Goal: Transaction & Acquisition: Purchase product/service

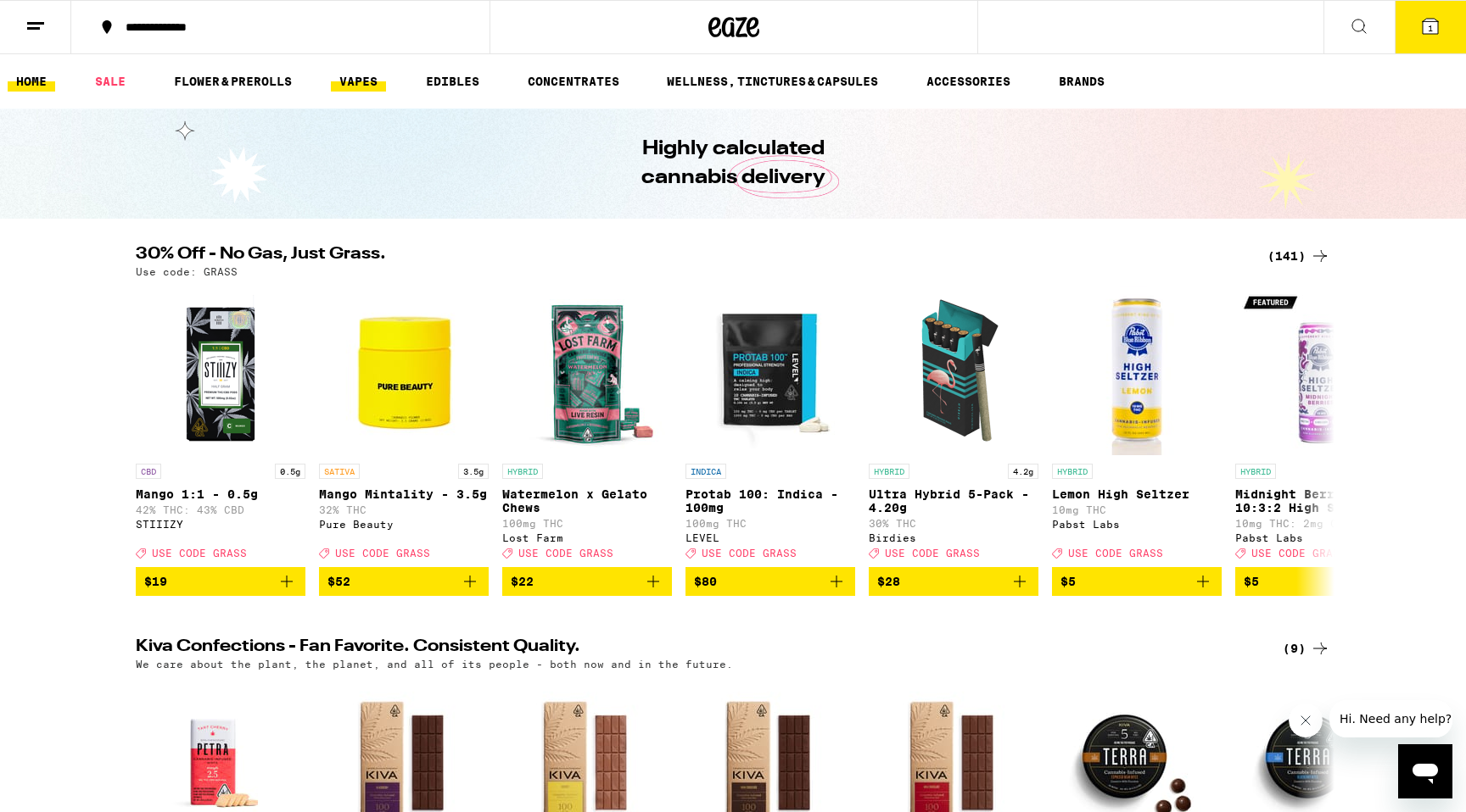
click at [376, 80] on link "VAPES" at bounding box center [358, 81] width 55 height 21
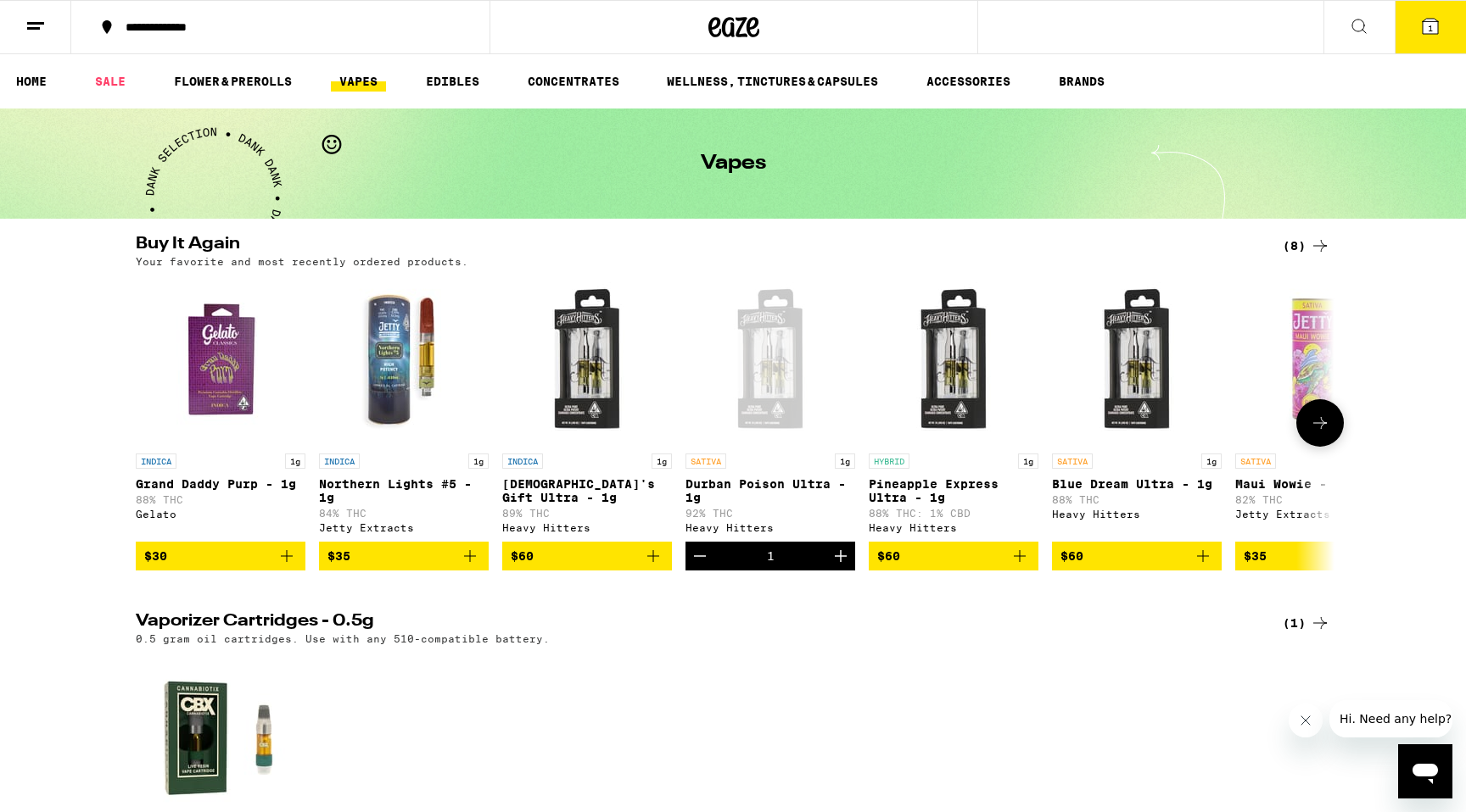
click at [953, 561] on span "$60" at bounding box center [953, 556] width 152 height 21
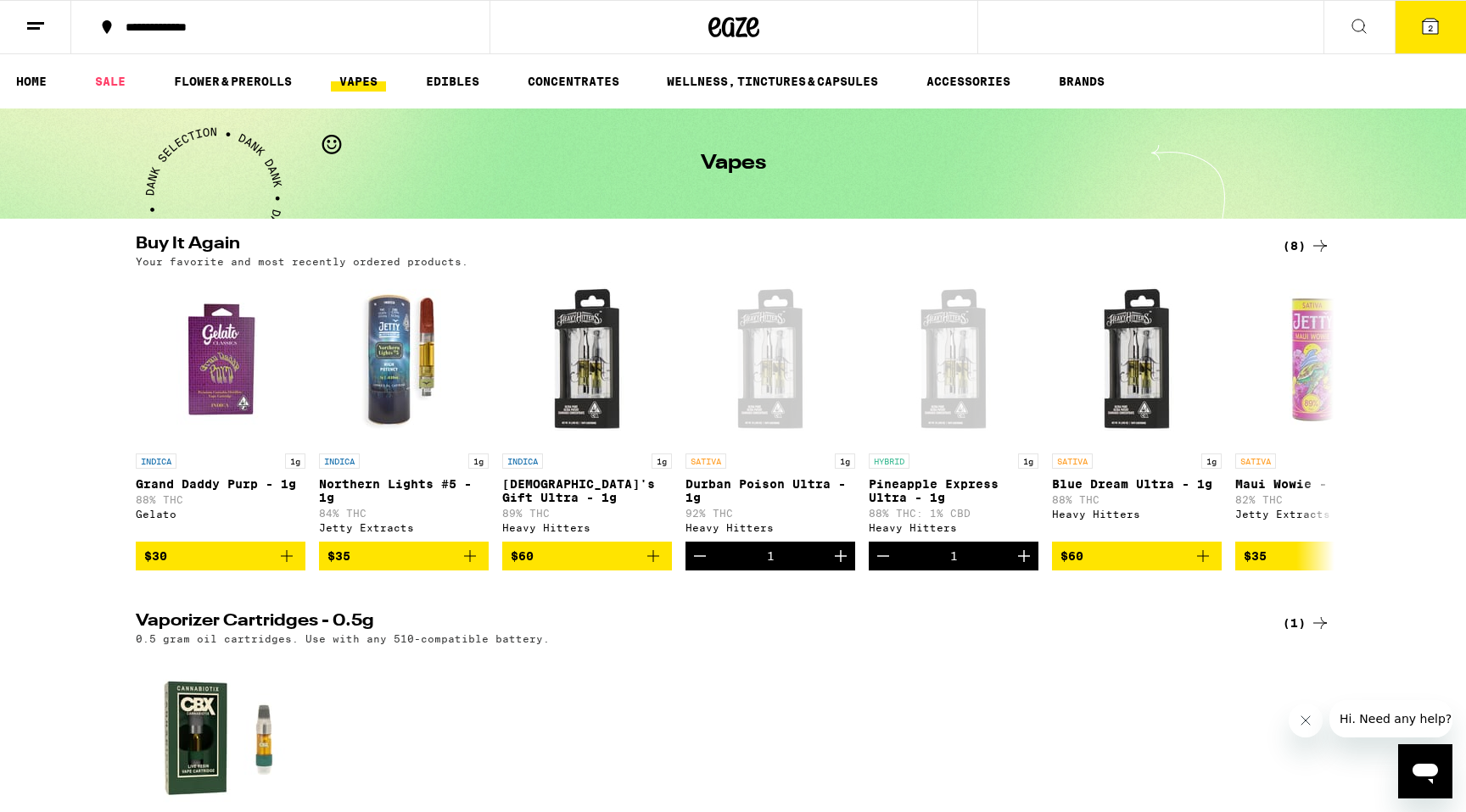
click at [1431, 19] on icon at bounding box center [1430, 26] width 15 height 15
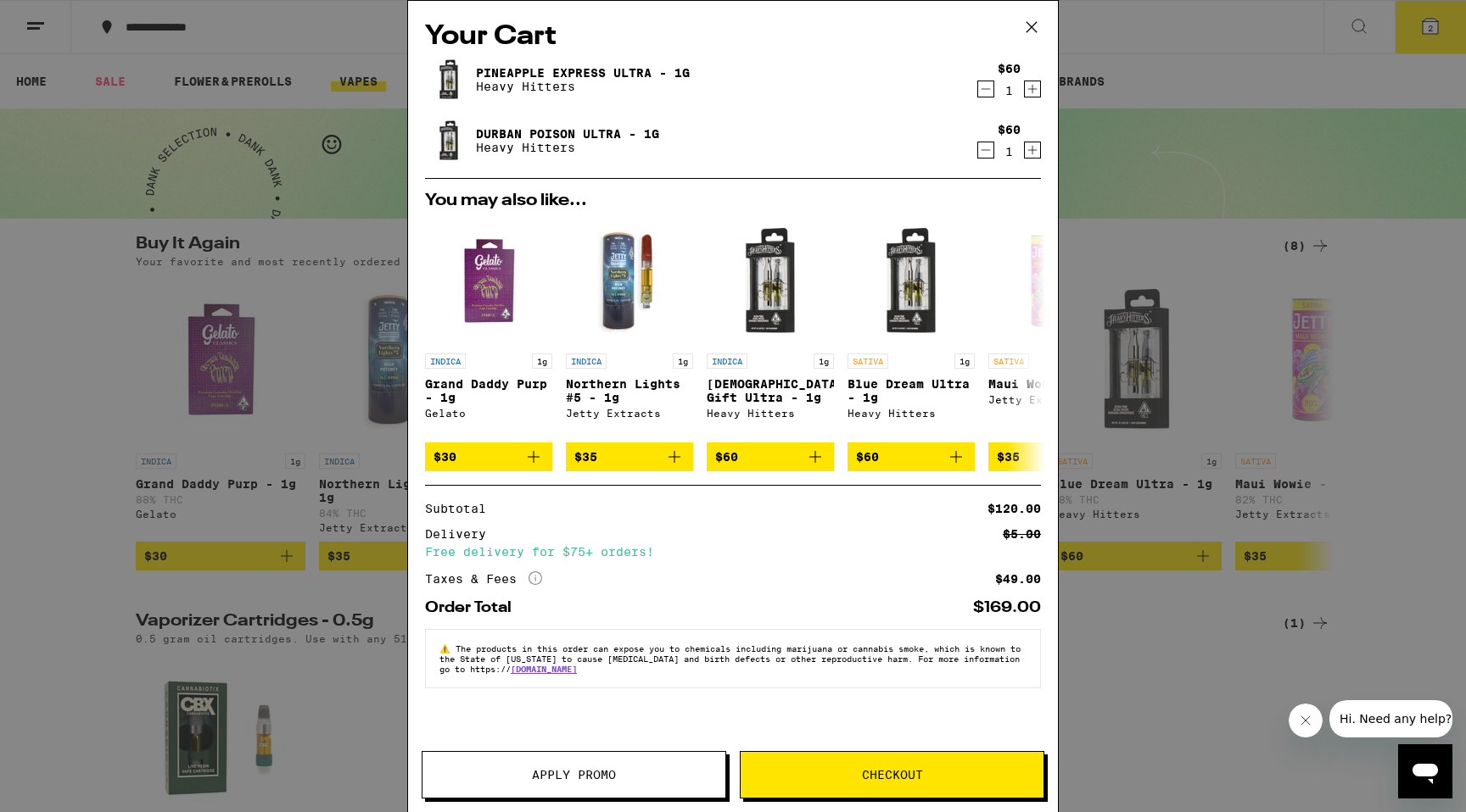
click at [984, 151] on icon "Decrement" at bounding box center [985, 150] width 15 height 21
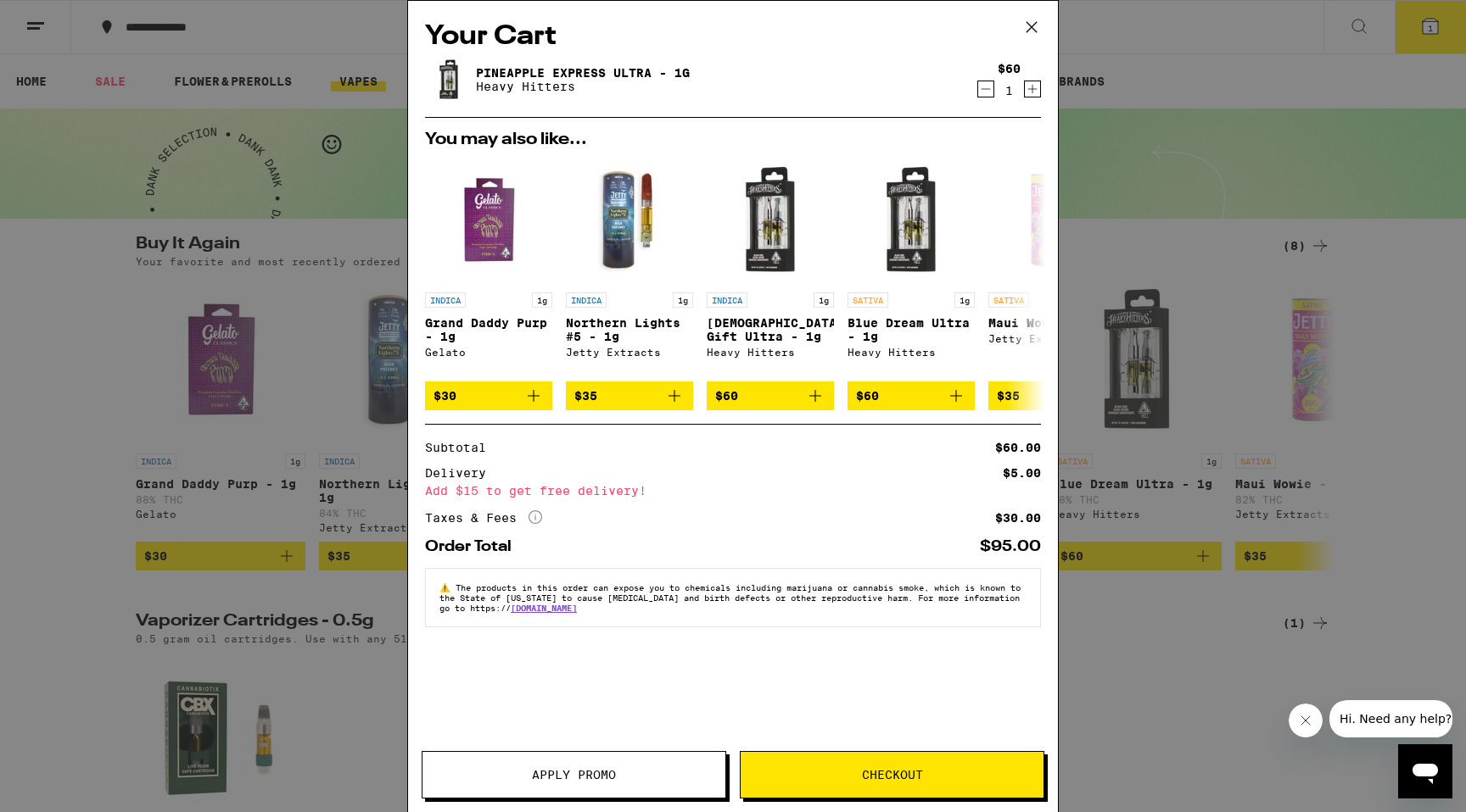
click at [1038, 30] on icon at bounding box center [1032, 27] width 26 height 26
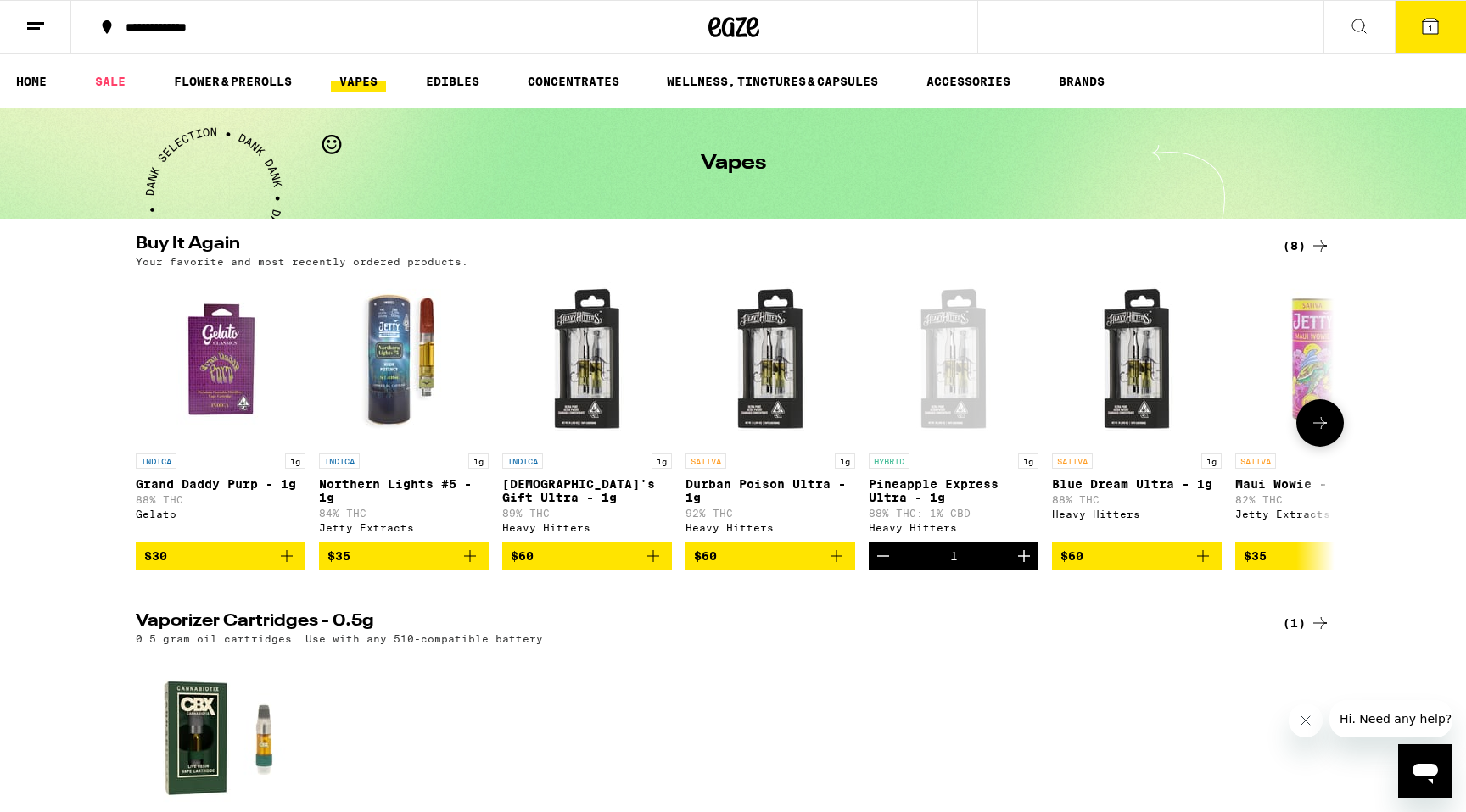
click at [1322, 446] on button at bounding box center [1320, 422] width 47 height 47
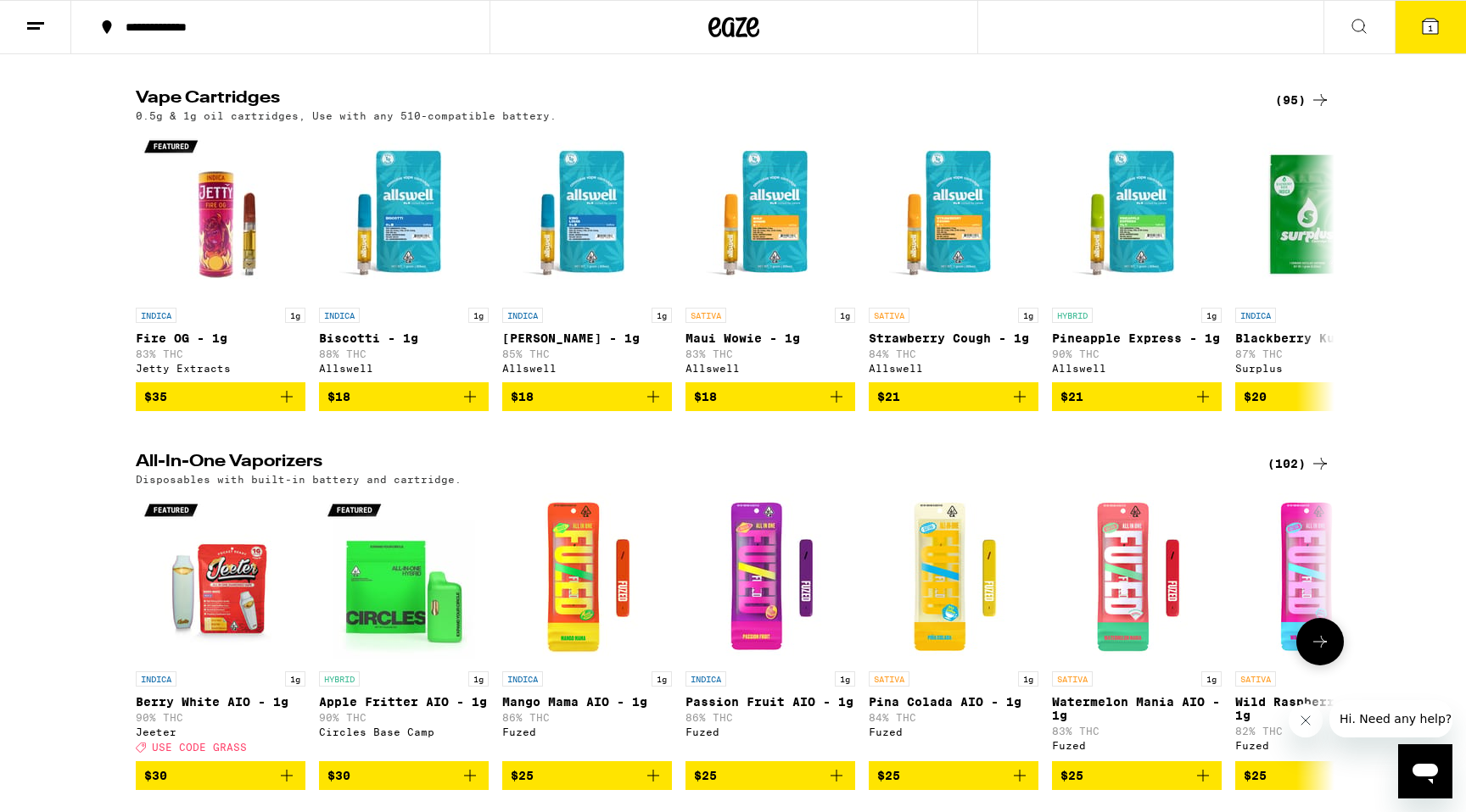
scroll to position [899, 0]
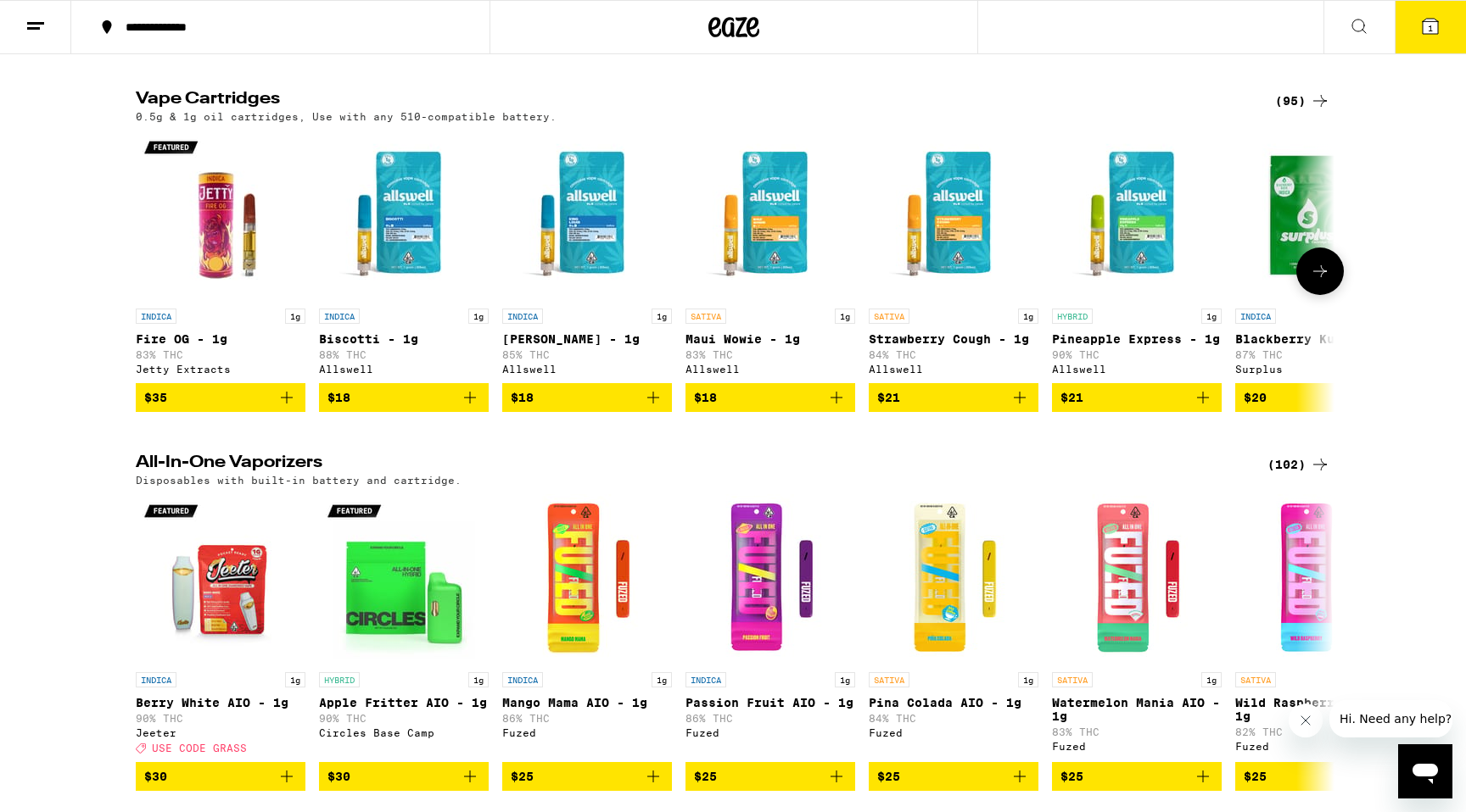
click at [1310, 282] on icon at bounding box center [1320, 271] width 21 height 21
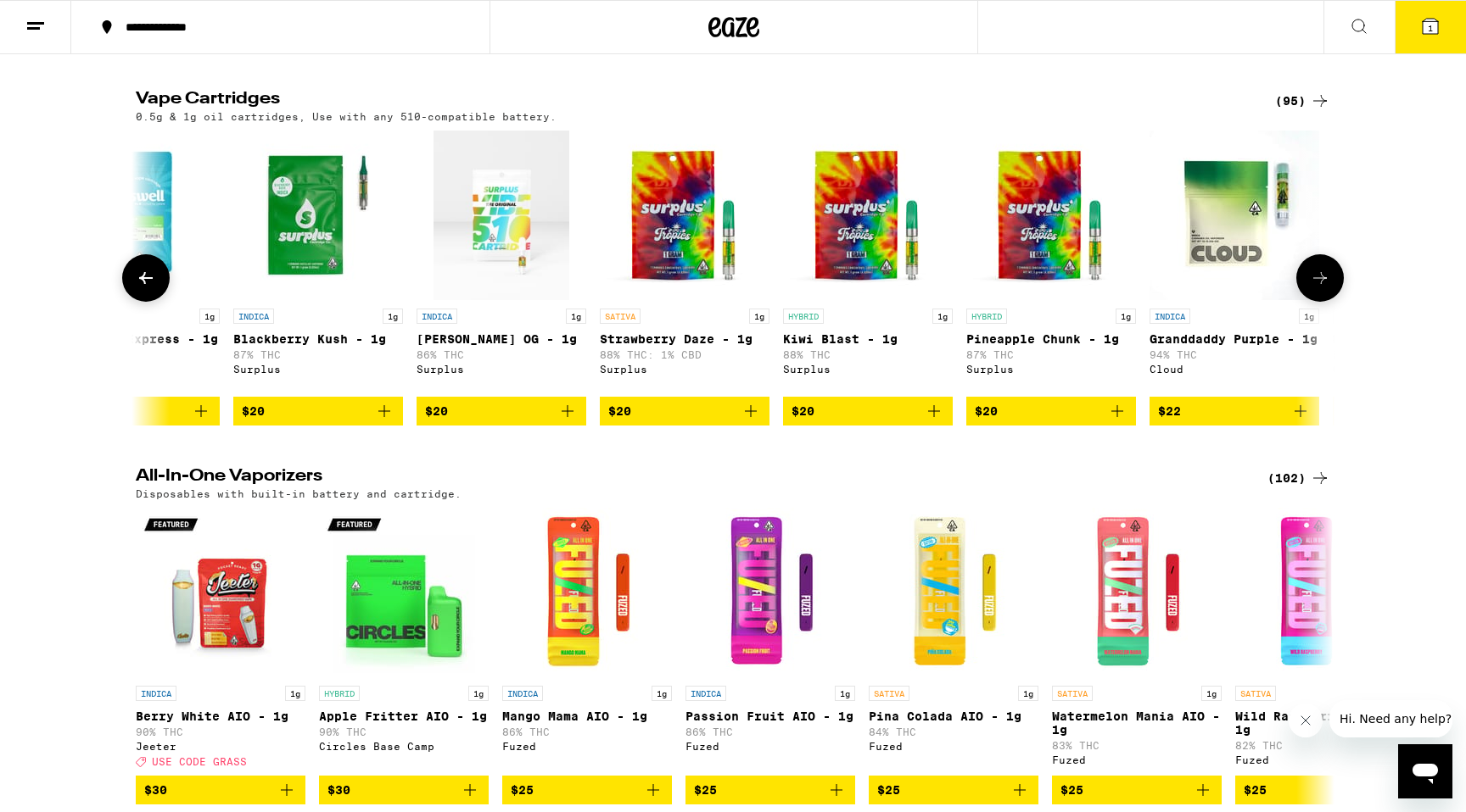
scroll to position [0, 1009]
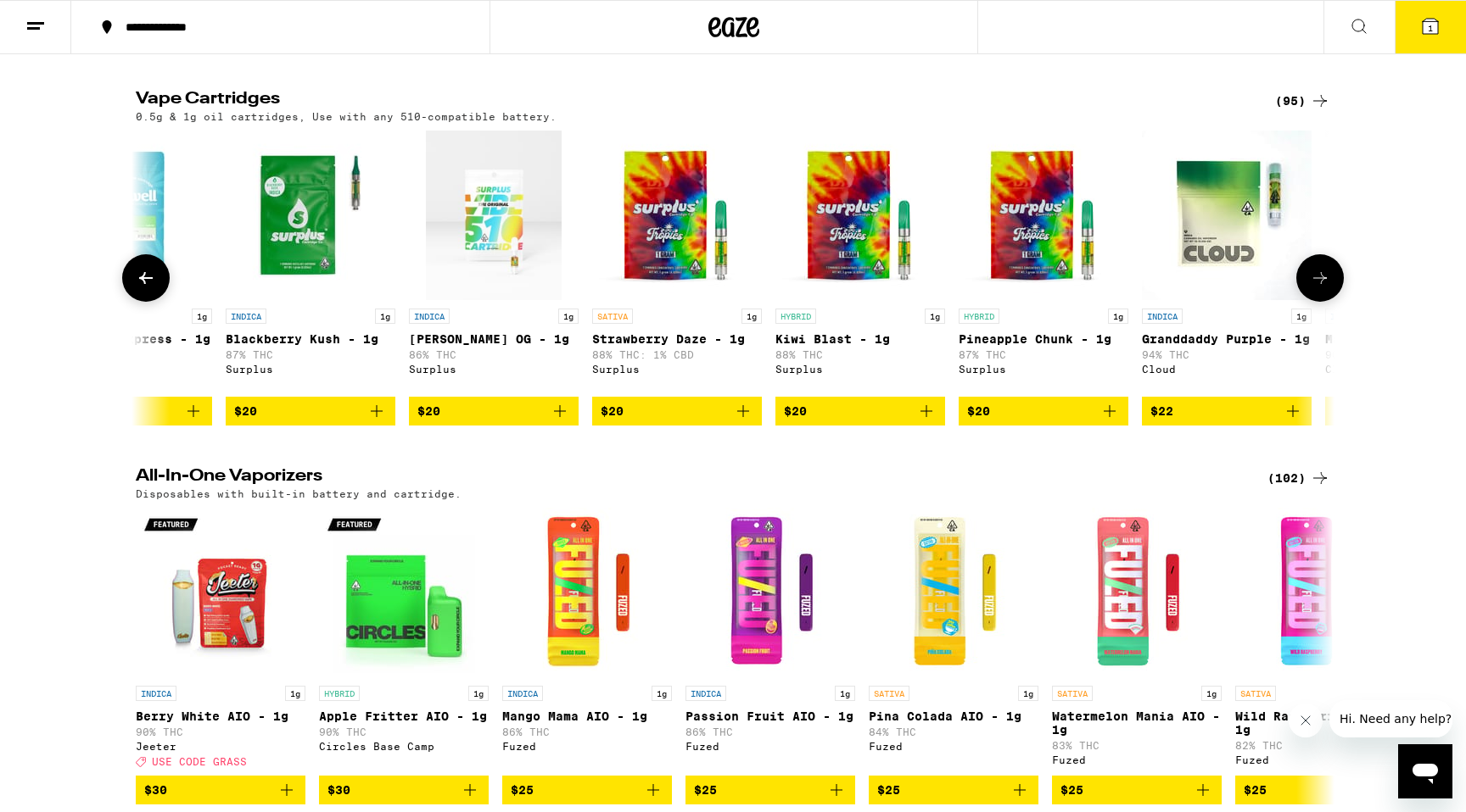
click at [1308, 299] on button at bounding box center [1320, 277] width 47 height 47
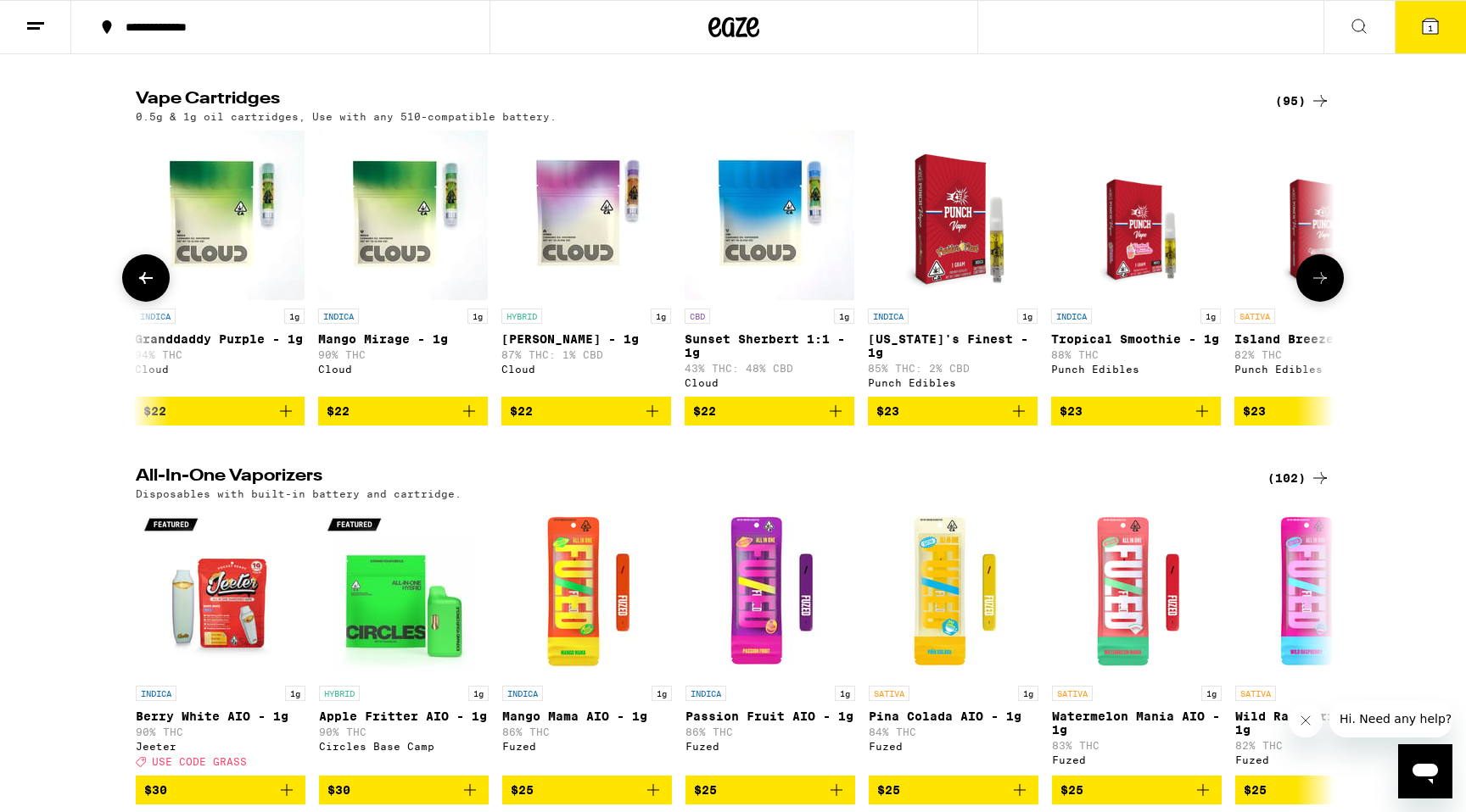
scroll to position [0, 2019]
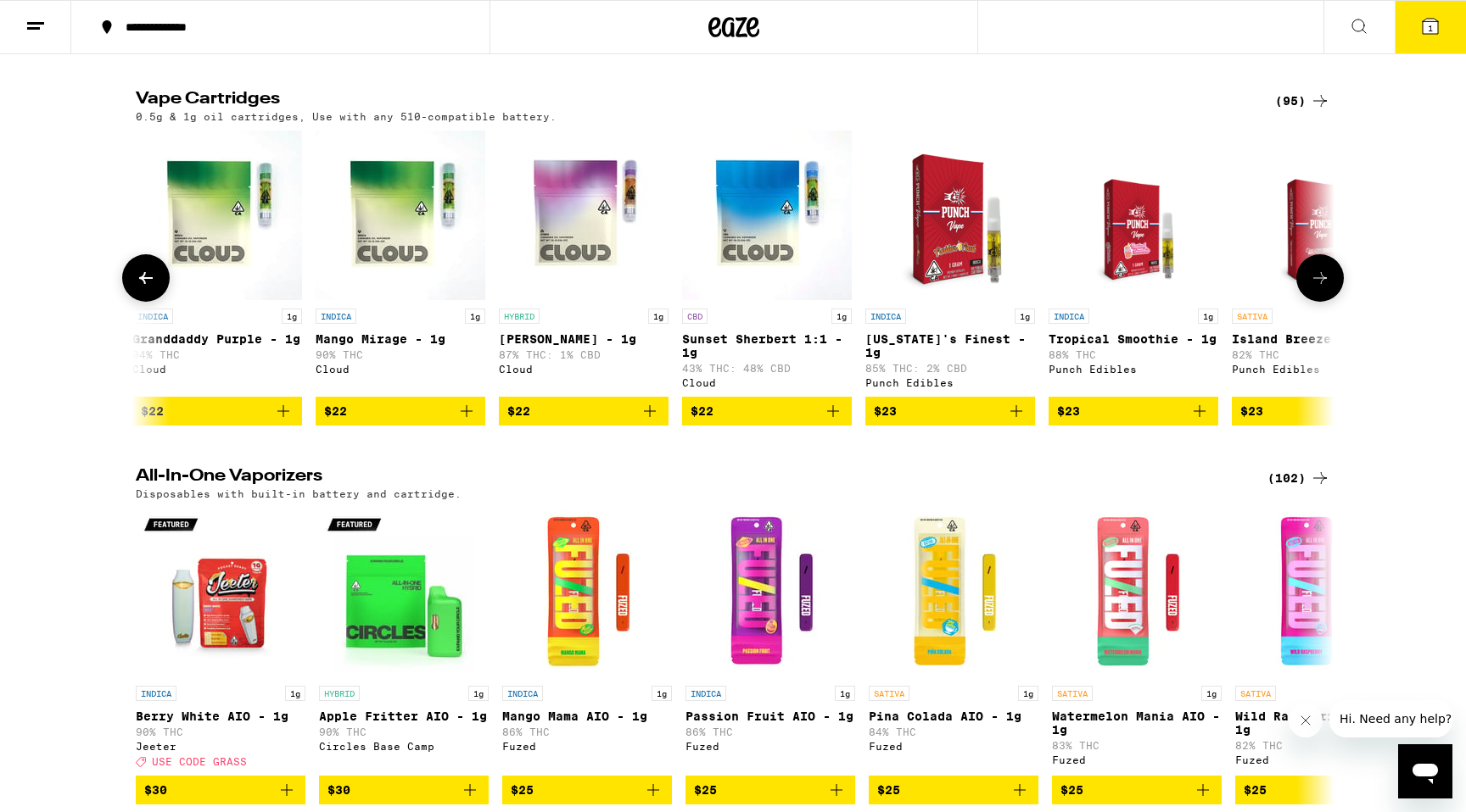
click at [1308, 299] on button at bounding box center [1320, 277] width 47 height 47
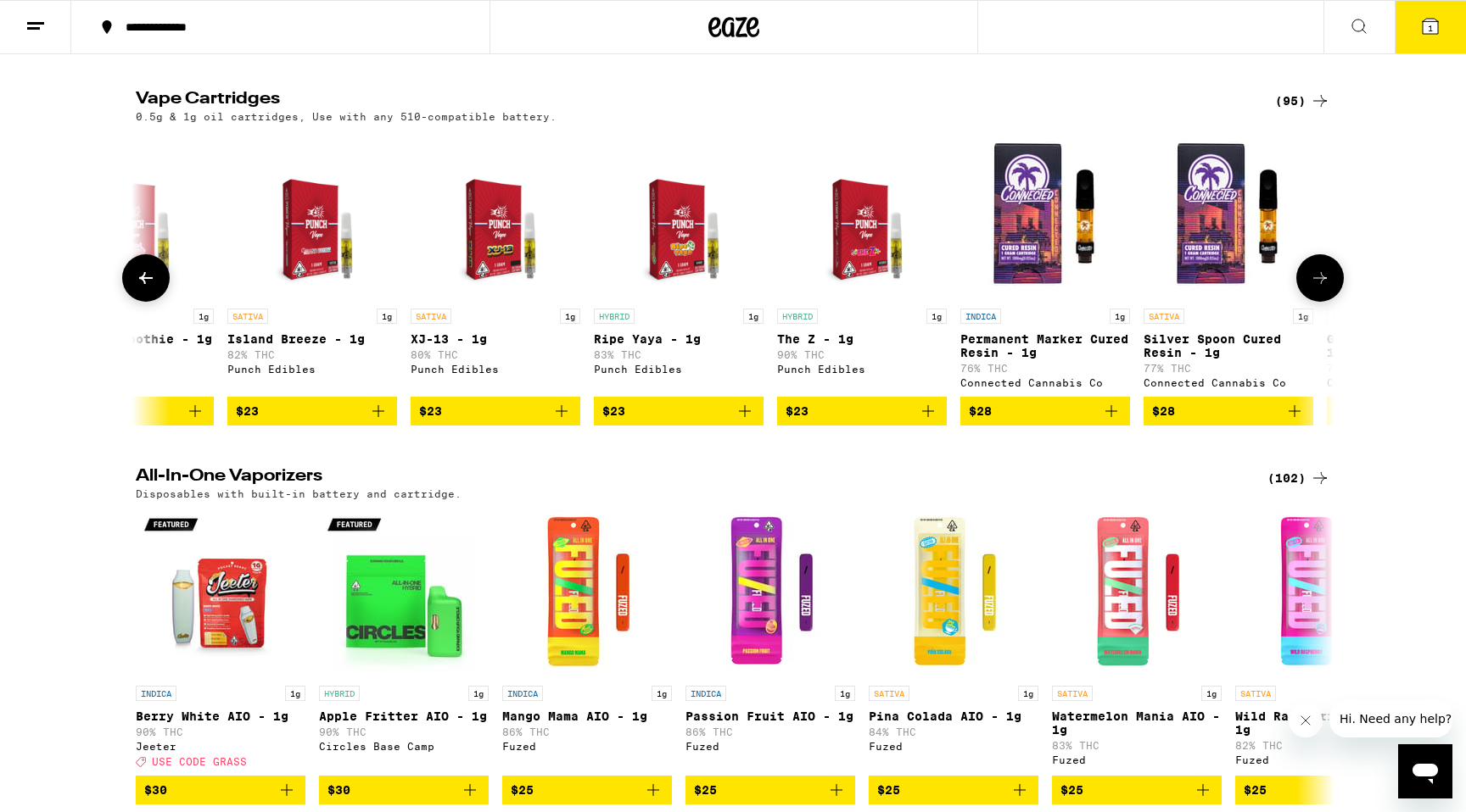
scroll to position [0, 3029]
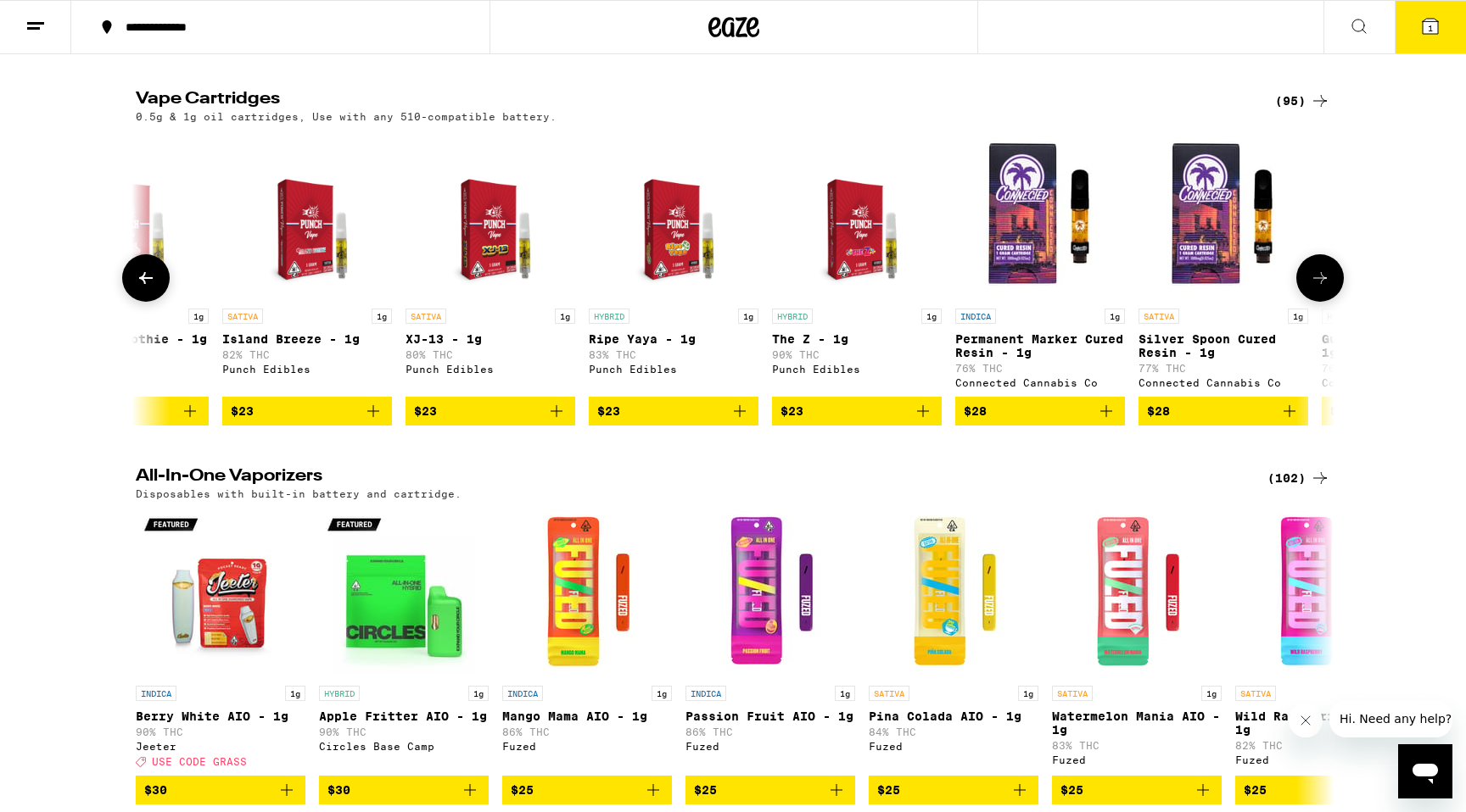
click at [141, 284] on icon at bounding box center [145, 277] width 13 height 12
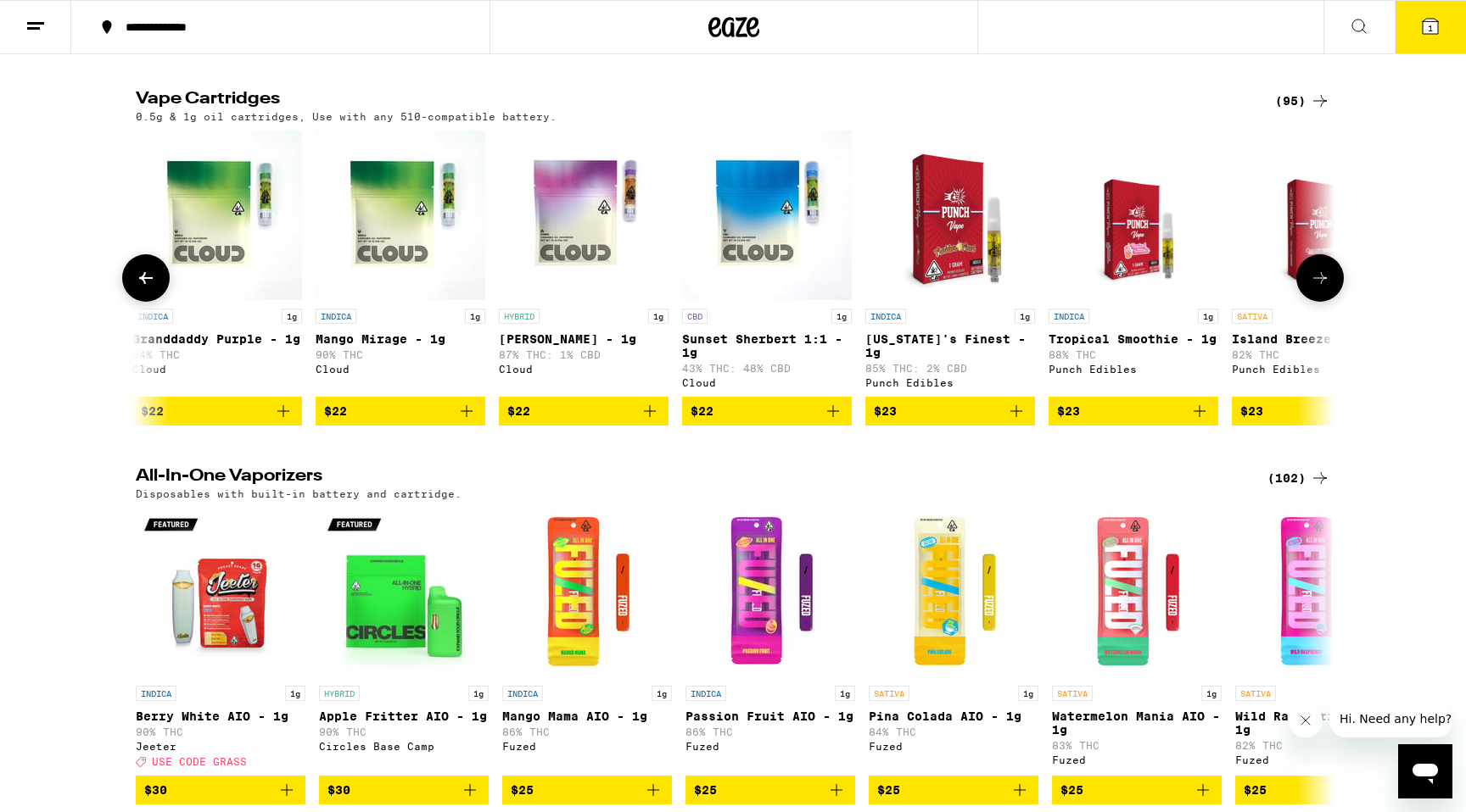
click at [141, 284] on icon at bounding box center [145, 277] width 13 height 12
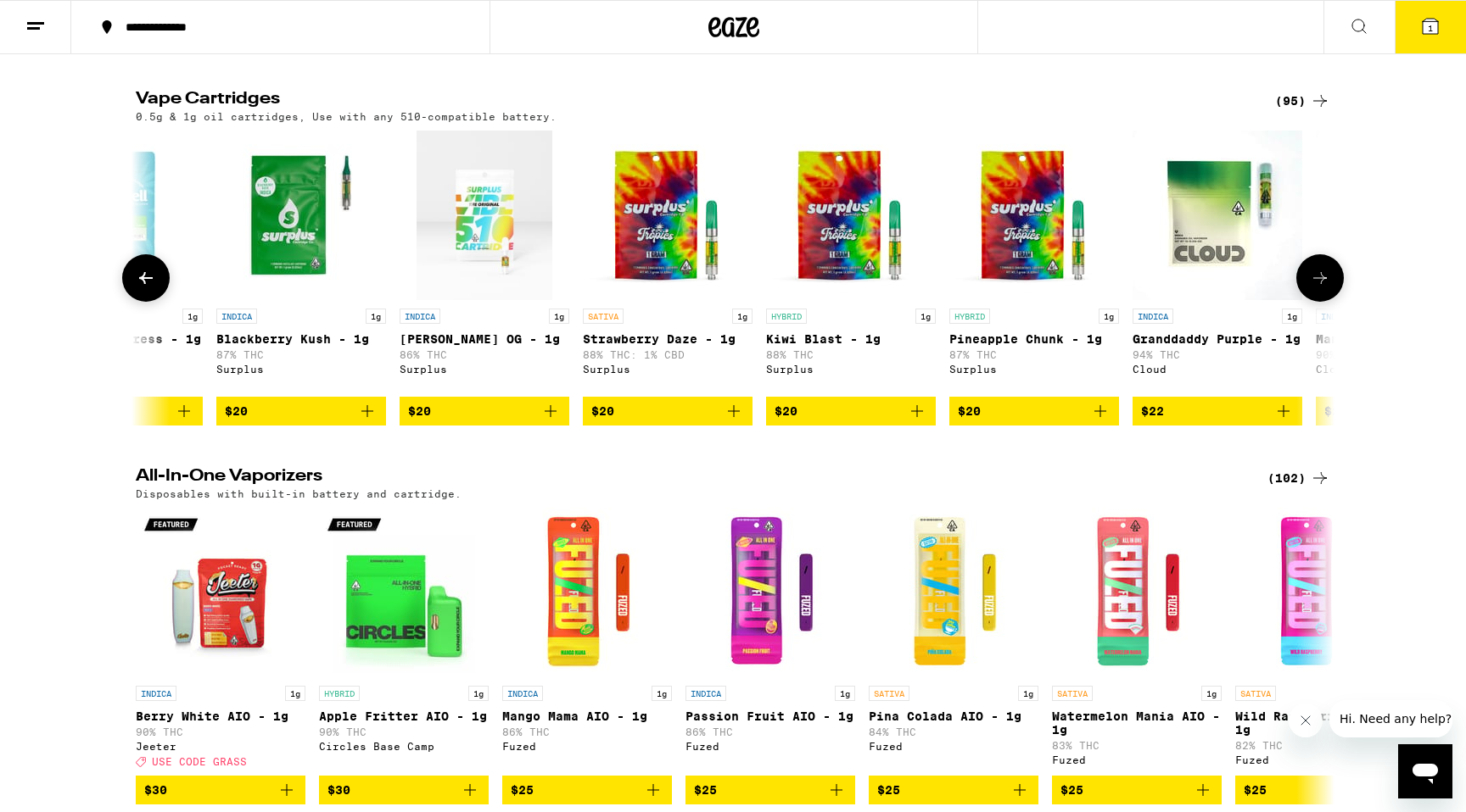
scroll to position [0, 1009]
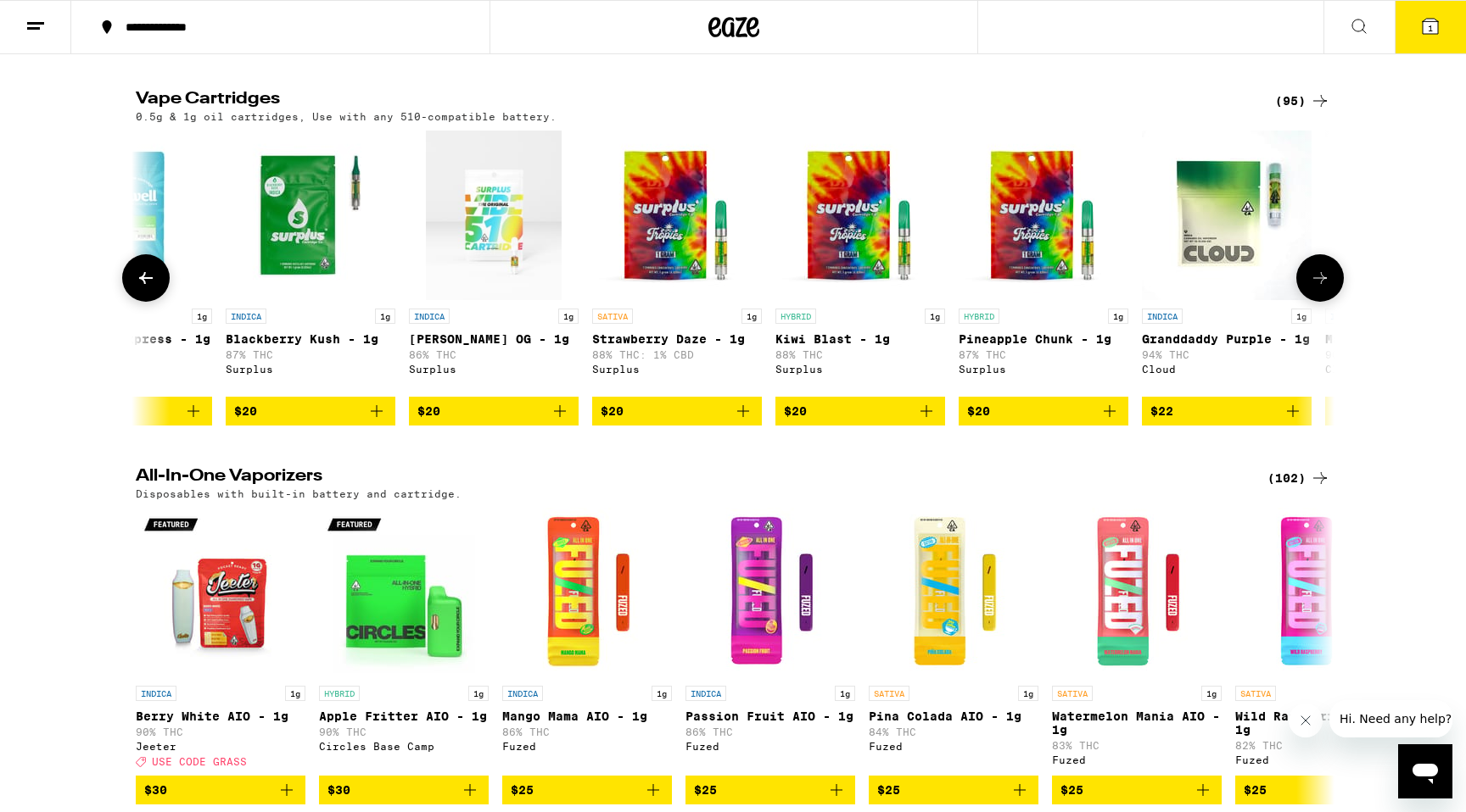
click at [994, 422] on span "$20" at bounding box center [1043, 411] width 152 height 21
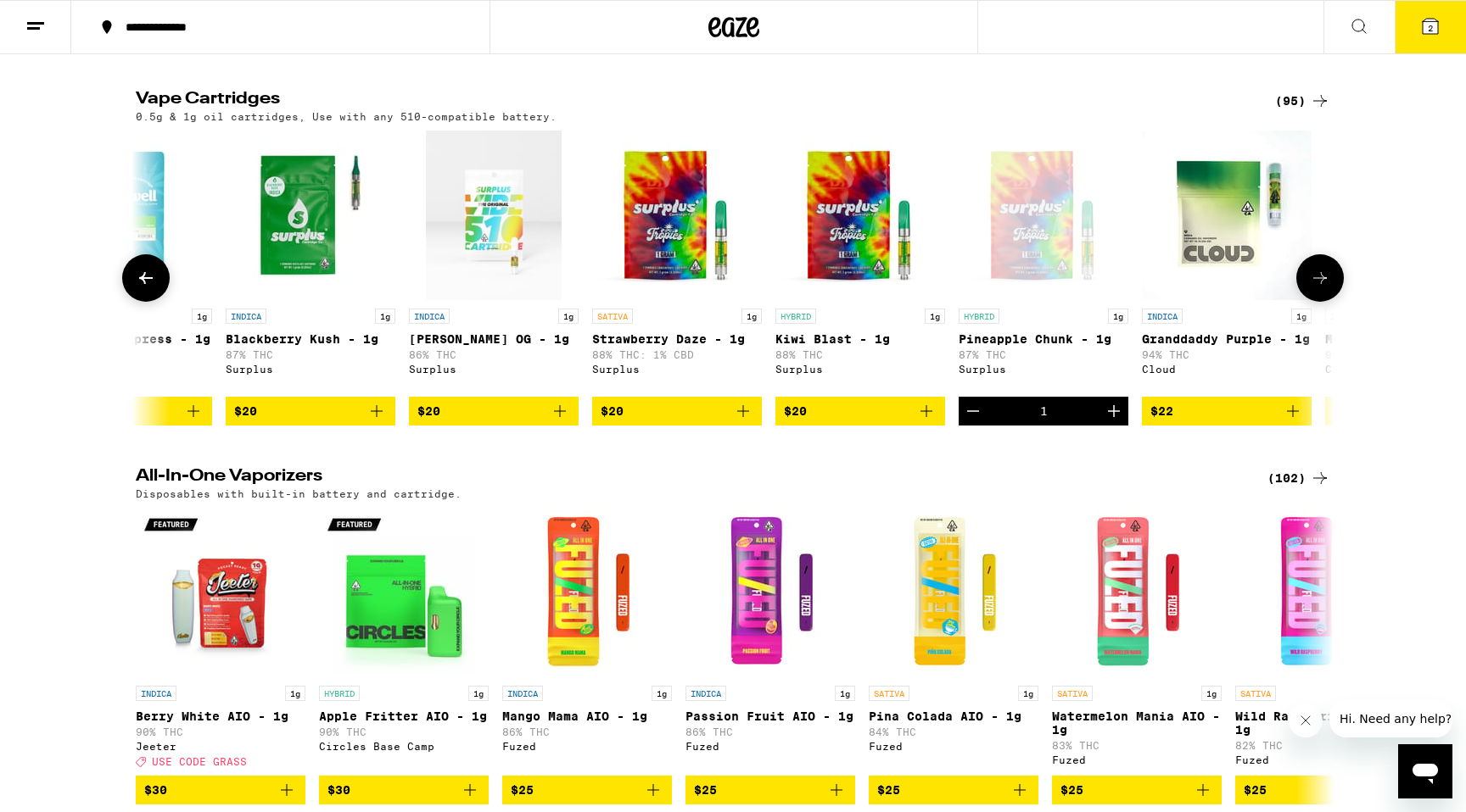
click at [1324, 288] on icon at bounding box center [1320, 278] width 21 height 21
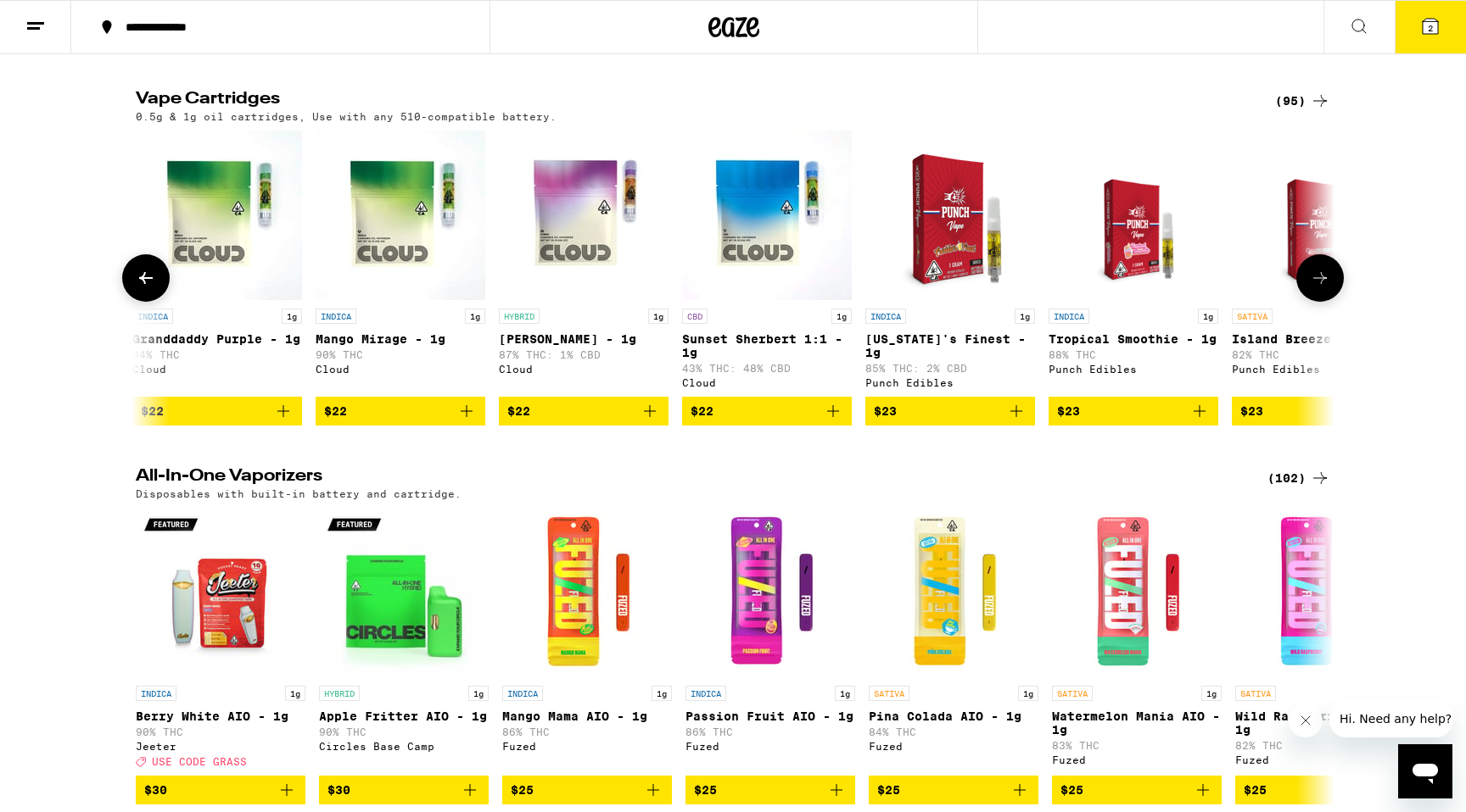
click at [1324, 288] on icon at bounding box center [1320, 278] width 21 height 21
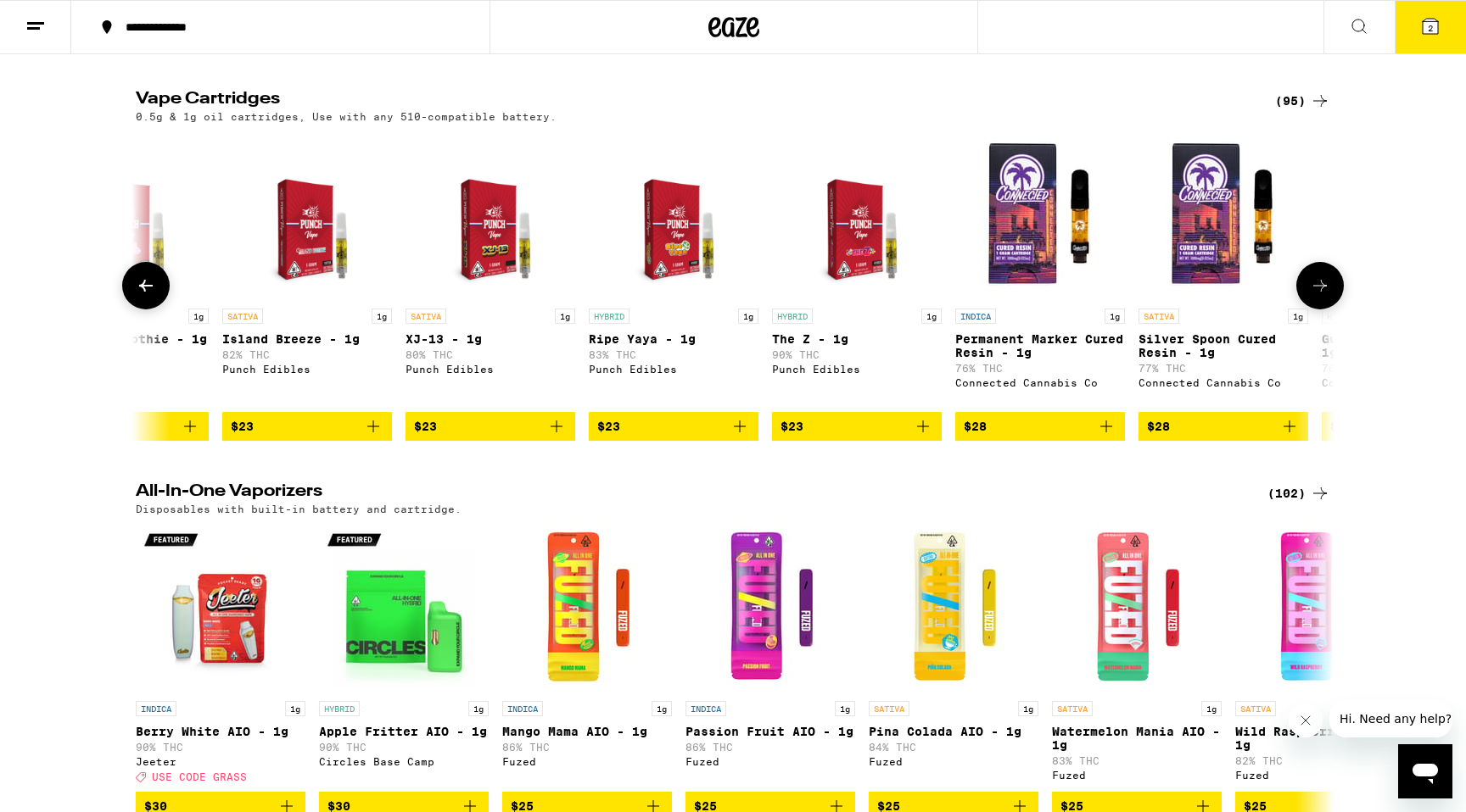
click at [1324, 296] on icon at bounding box center [1320, 285] width 21 height 21
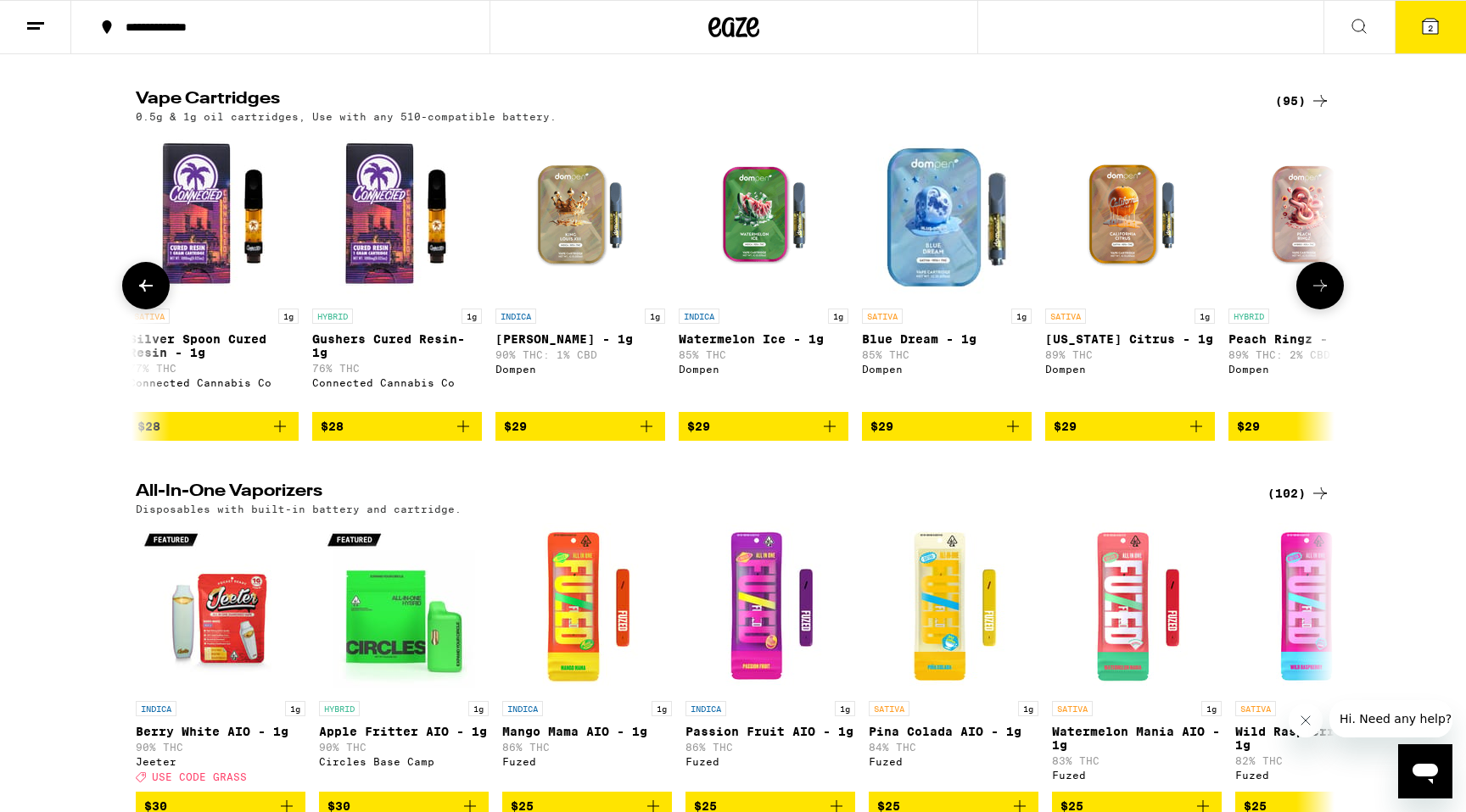
click at [1324, 296] on icon at bounding box center [1320, 285] width 21 height 21
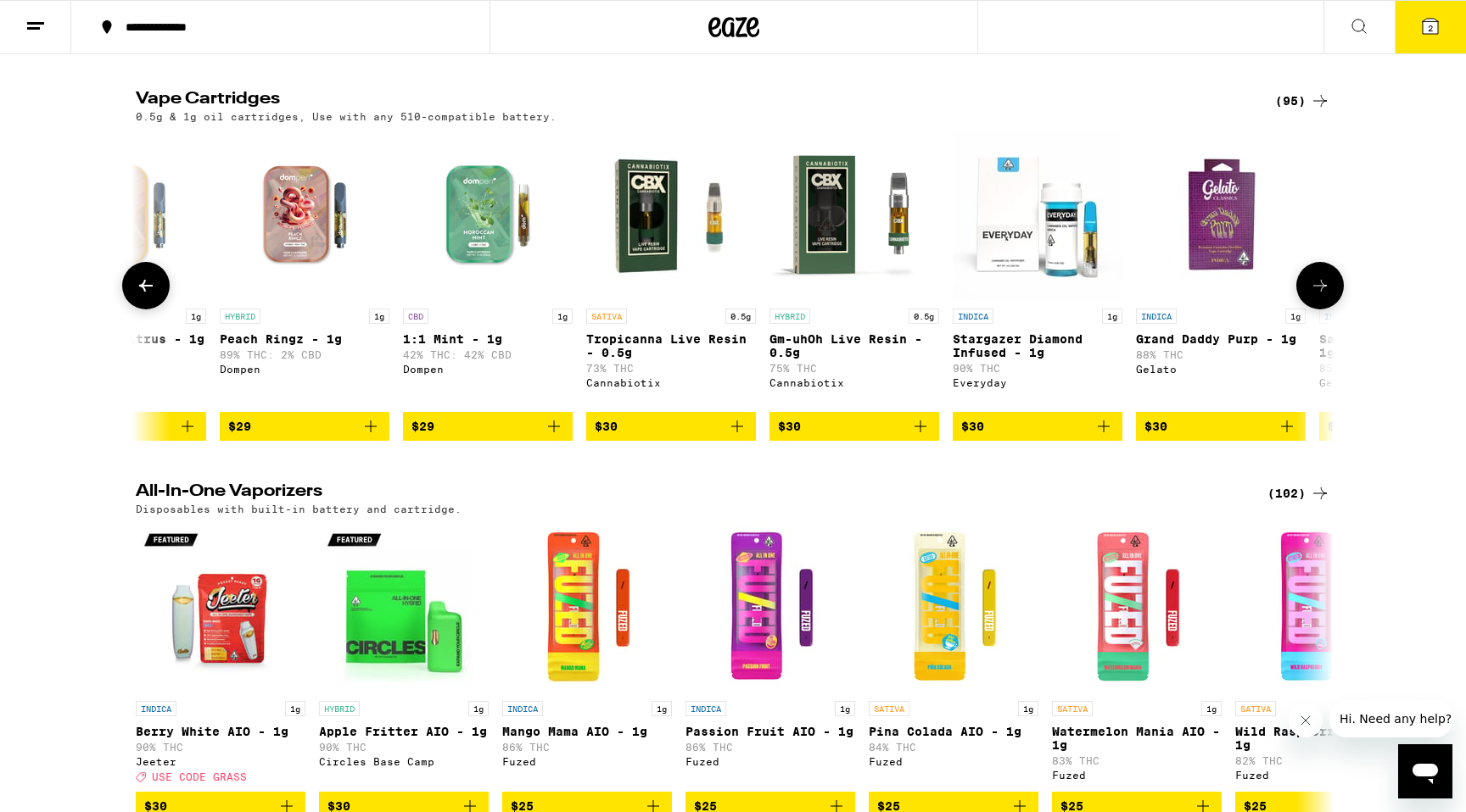
scroll to position [0, 5048]
click at [1165, 433] on span "$30" at bounding box center [1156, 426] width 23 height 13
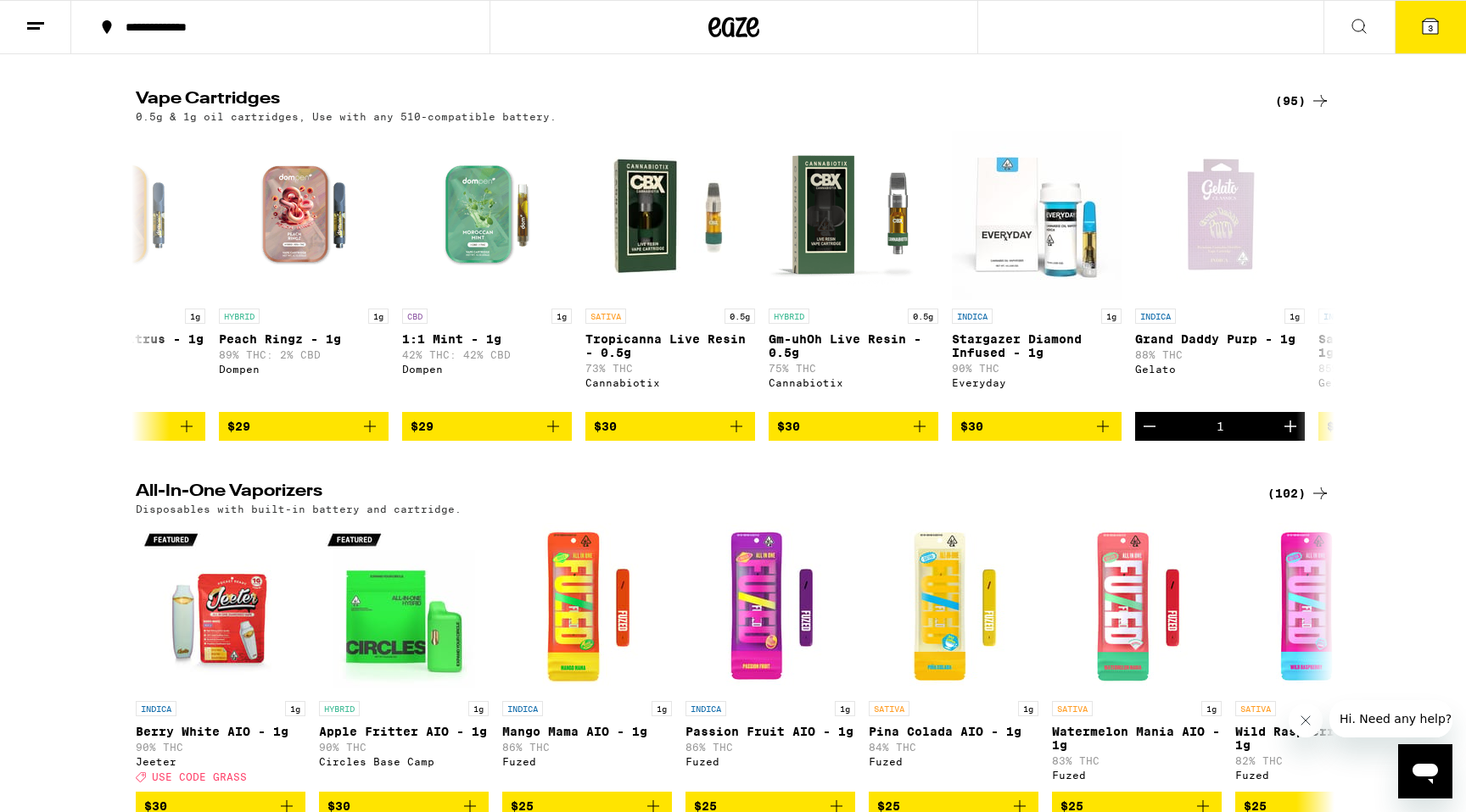
click at [1441, 33] on button "3" at bounding box center [1430, 27] width 71 height 53
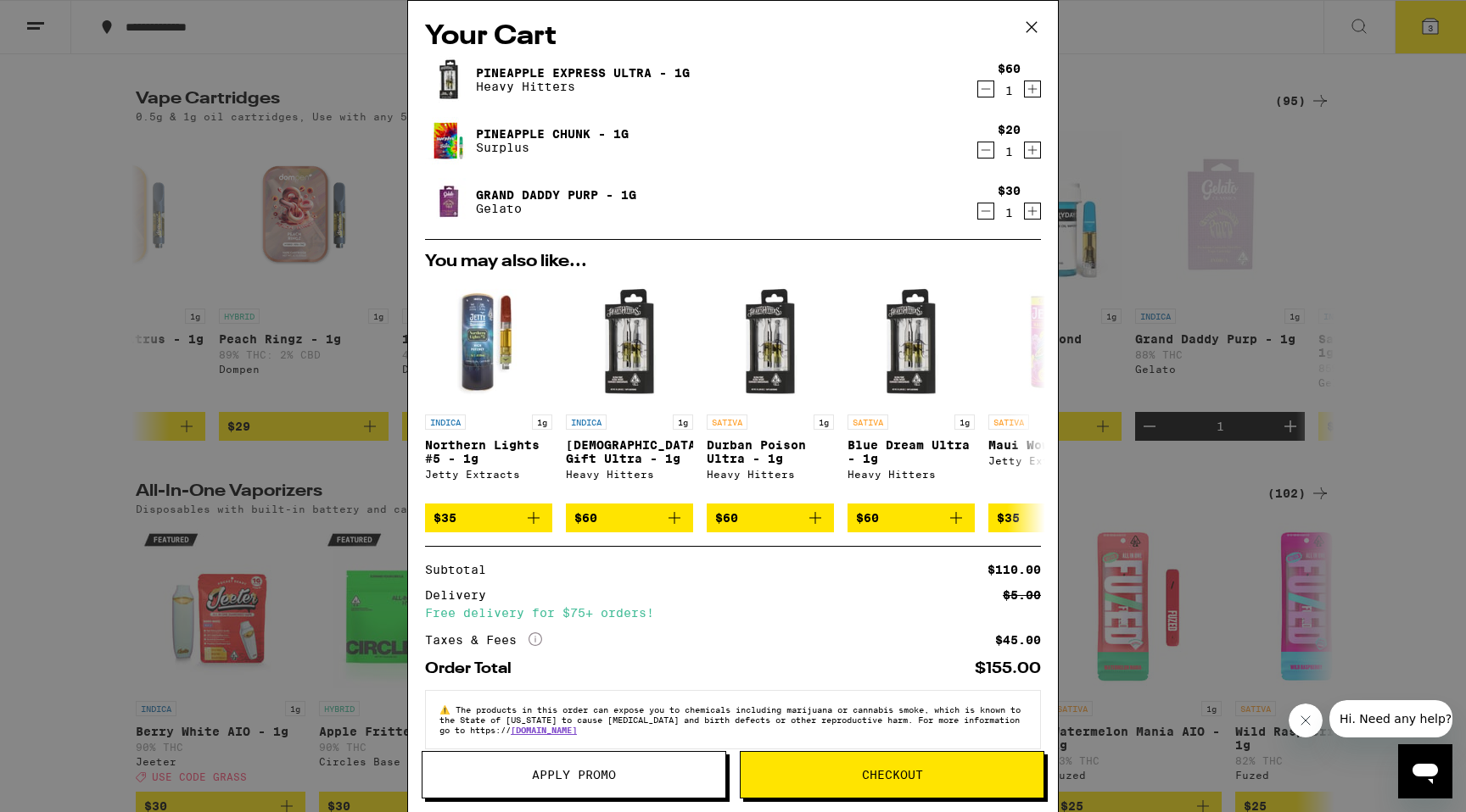
click at [987, 92] on icon "Decrement" at bounding box center [985, 88] width 15 height 21
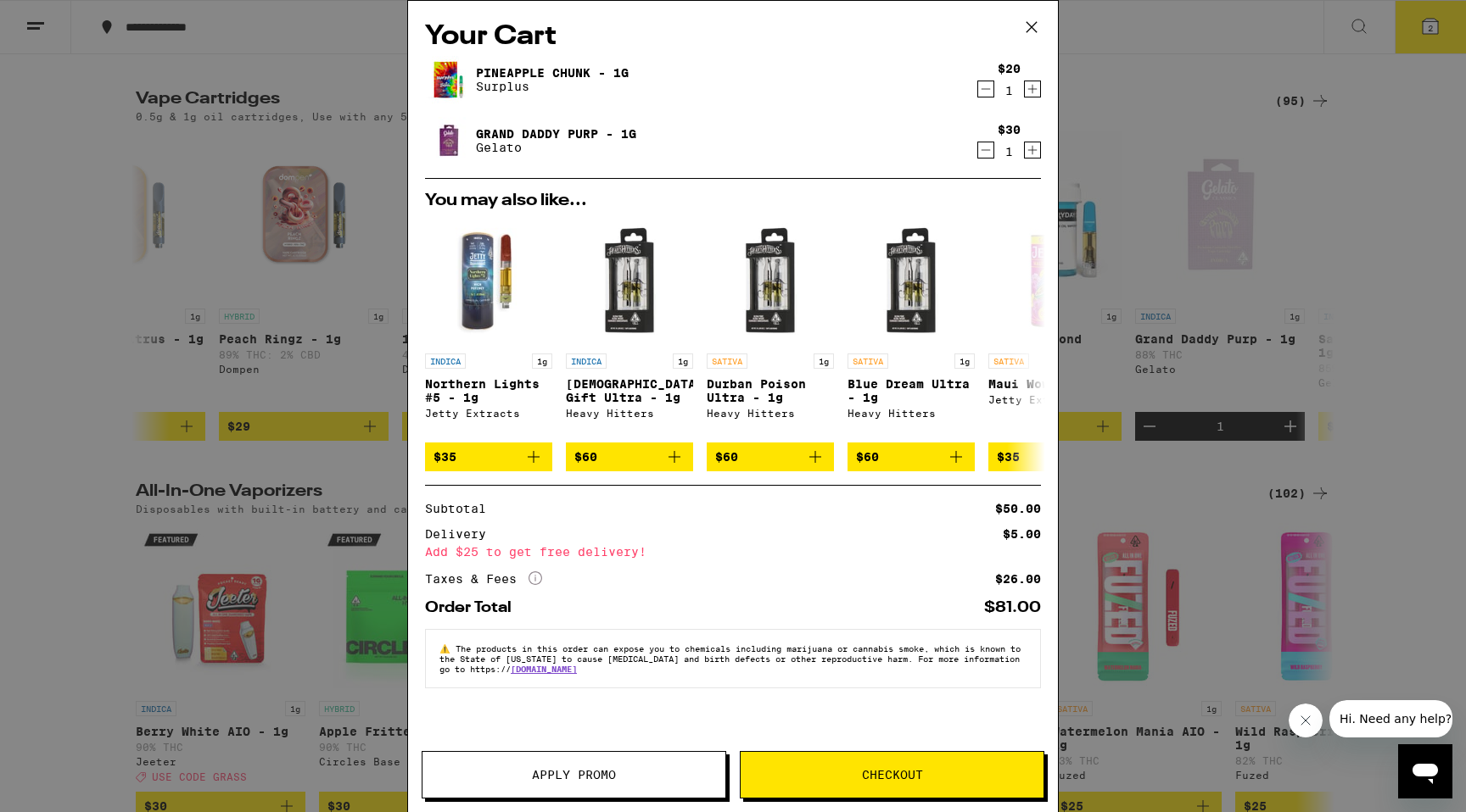
click at [538, 579] on icon "More Info" at bounding box center [535, 578] width 13 height 13
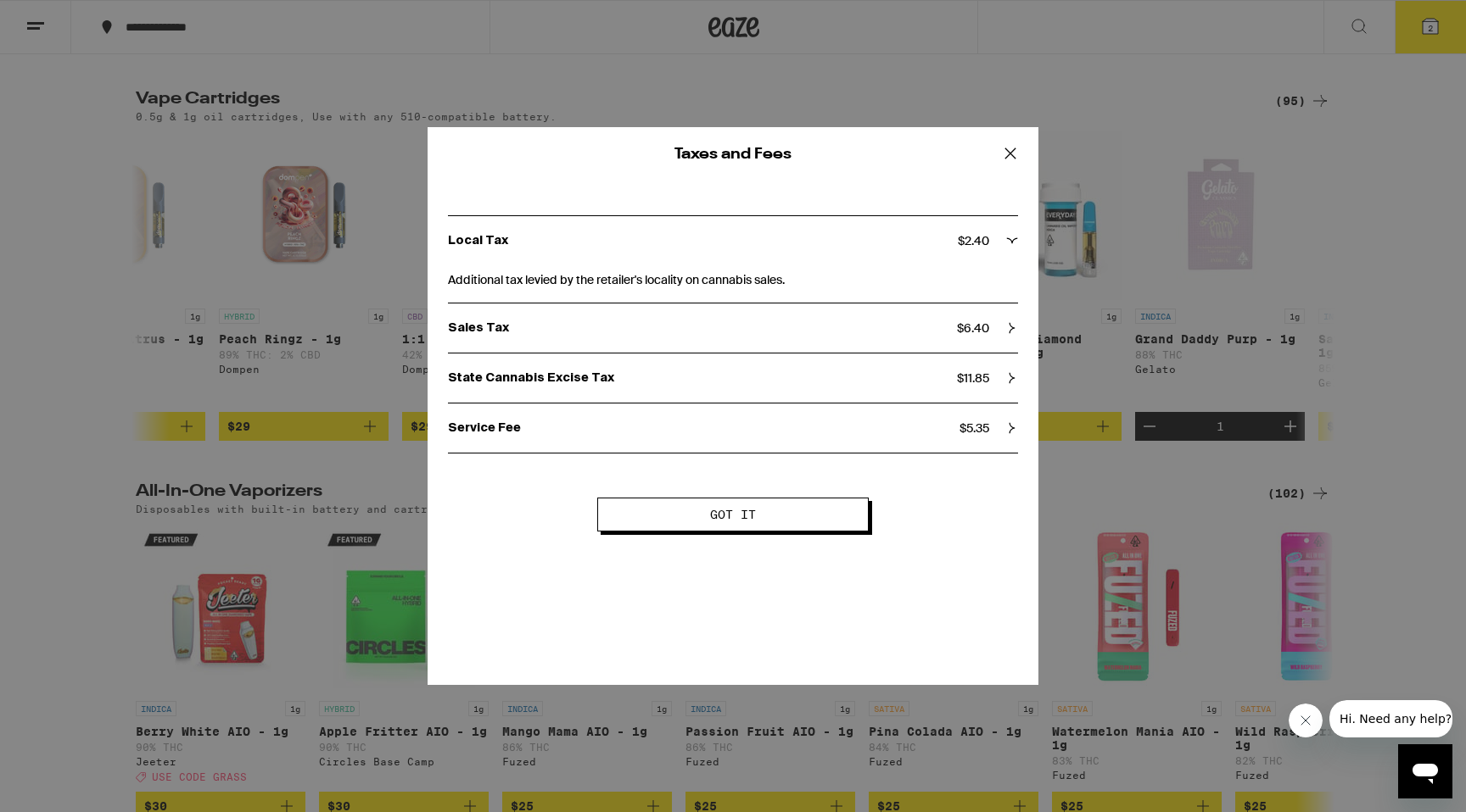
click at [740, 513] on span "Got it" at bounding box center [732, 514] width 45 height 12
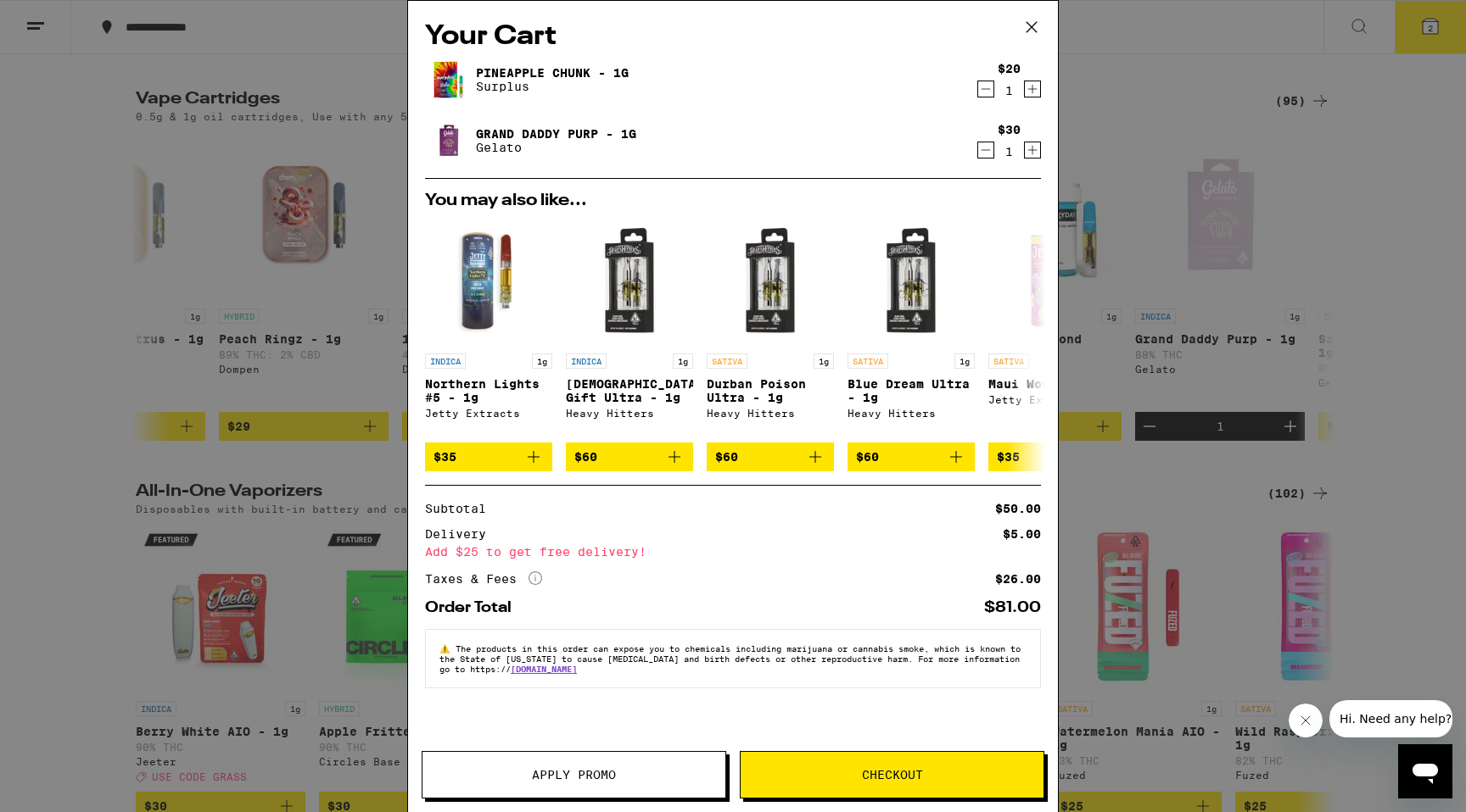
click at [878, 771] on span "Checkout" at bounding box center [893, 775] width 62 height 12
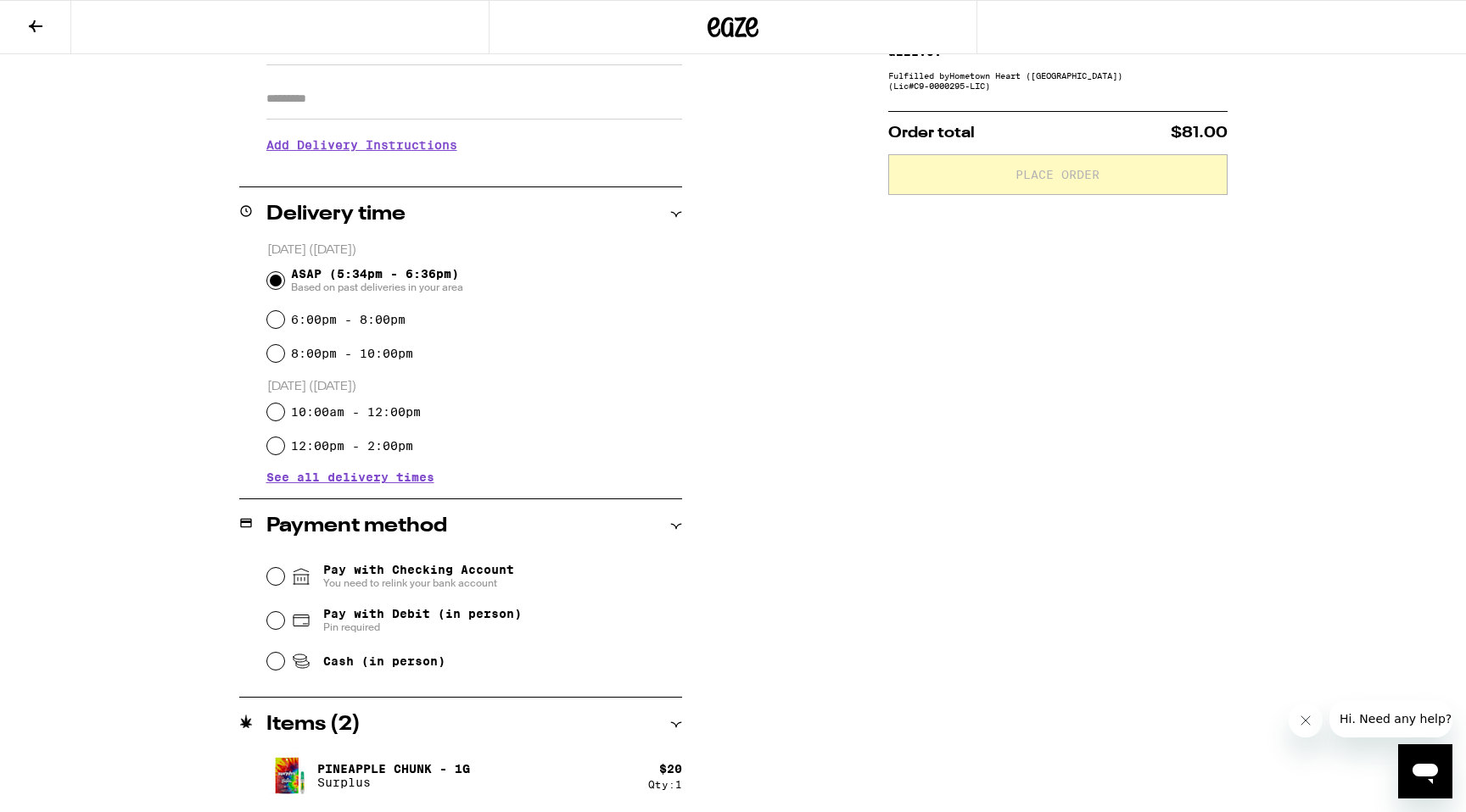
scroll to position [291, 0]
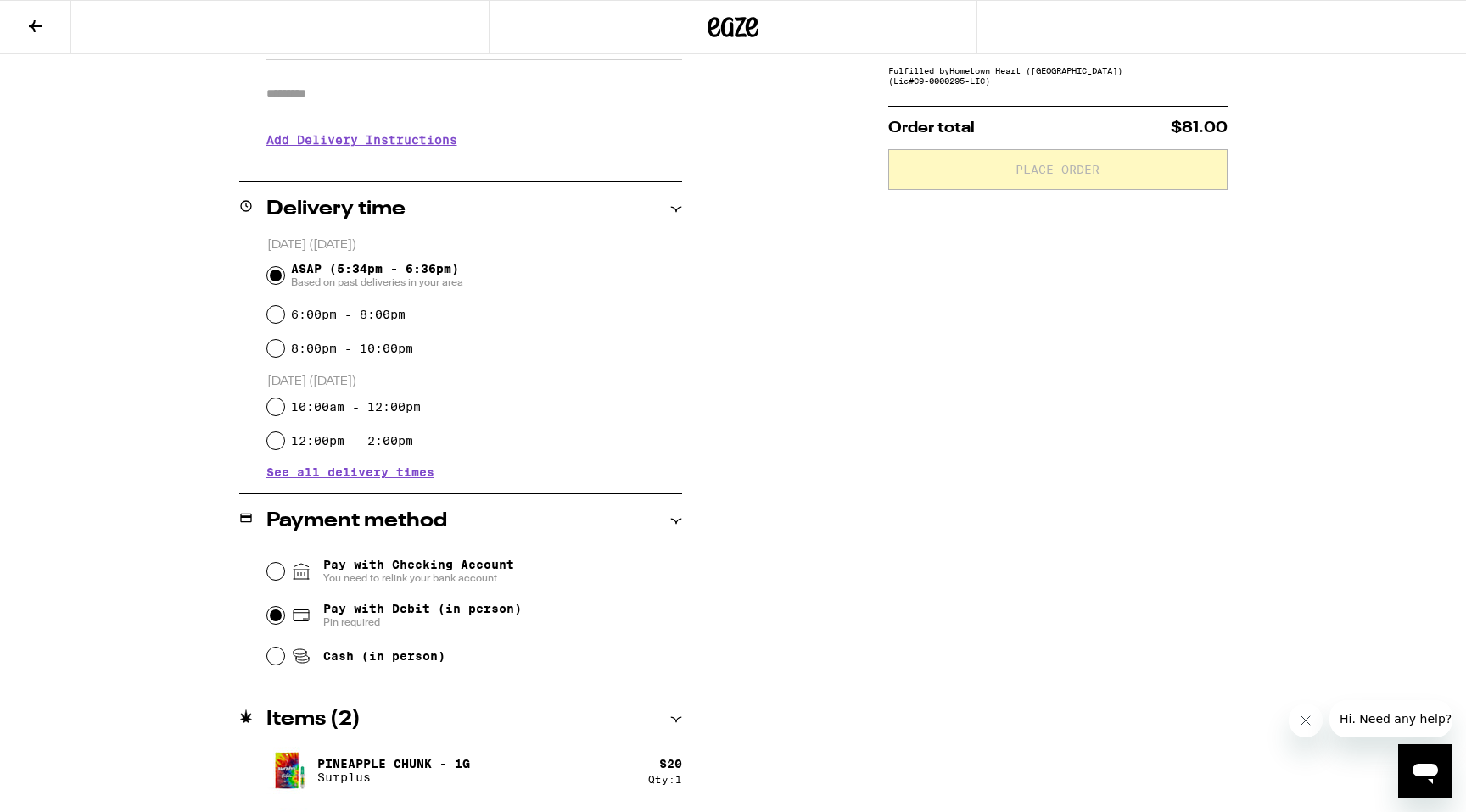
click at [277, 619] on input "Pay with Debit (in person) Pin required" at bounding box center [276, 615] width 17 height 17
radio input "true"
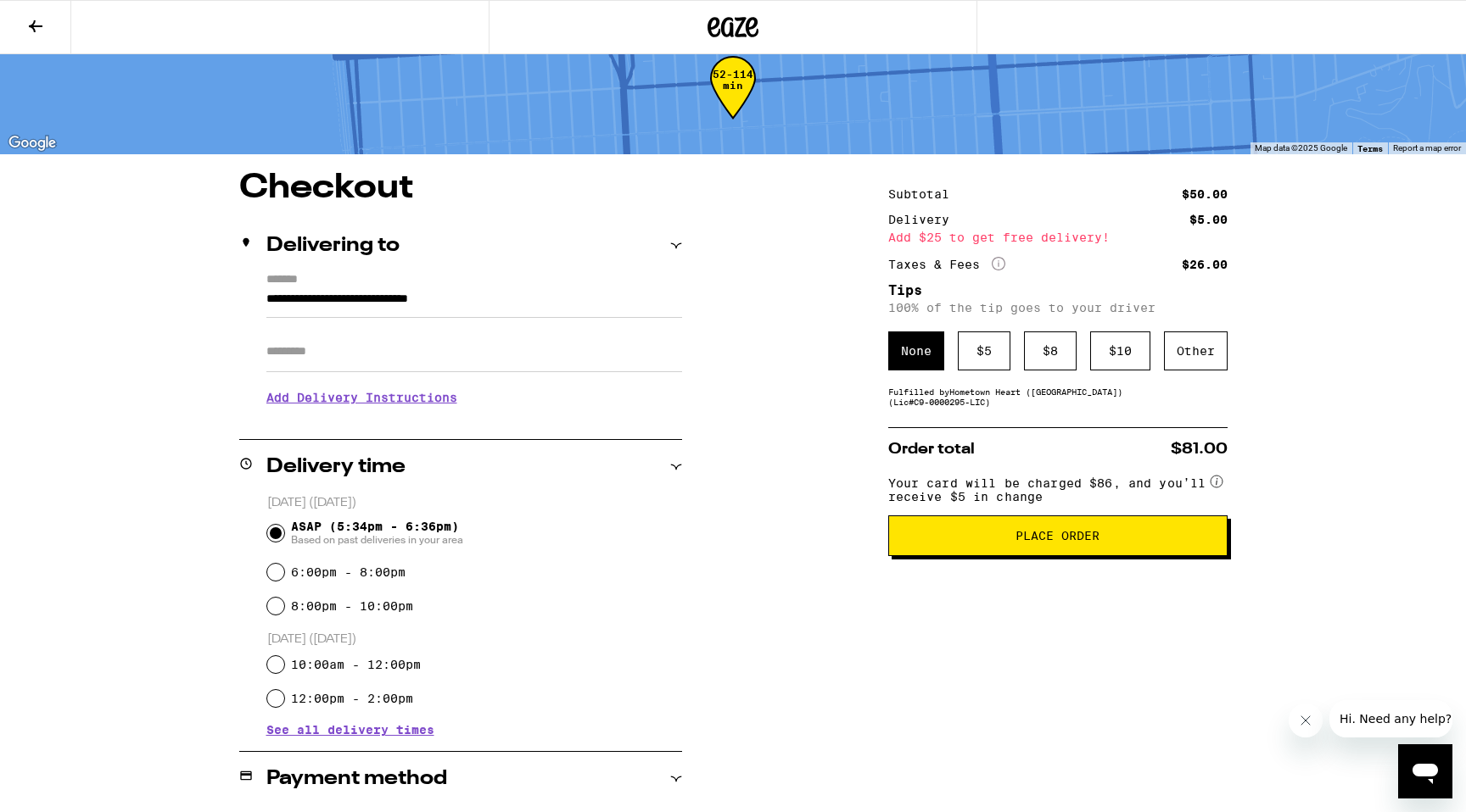
scroll to position [0, 0]
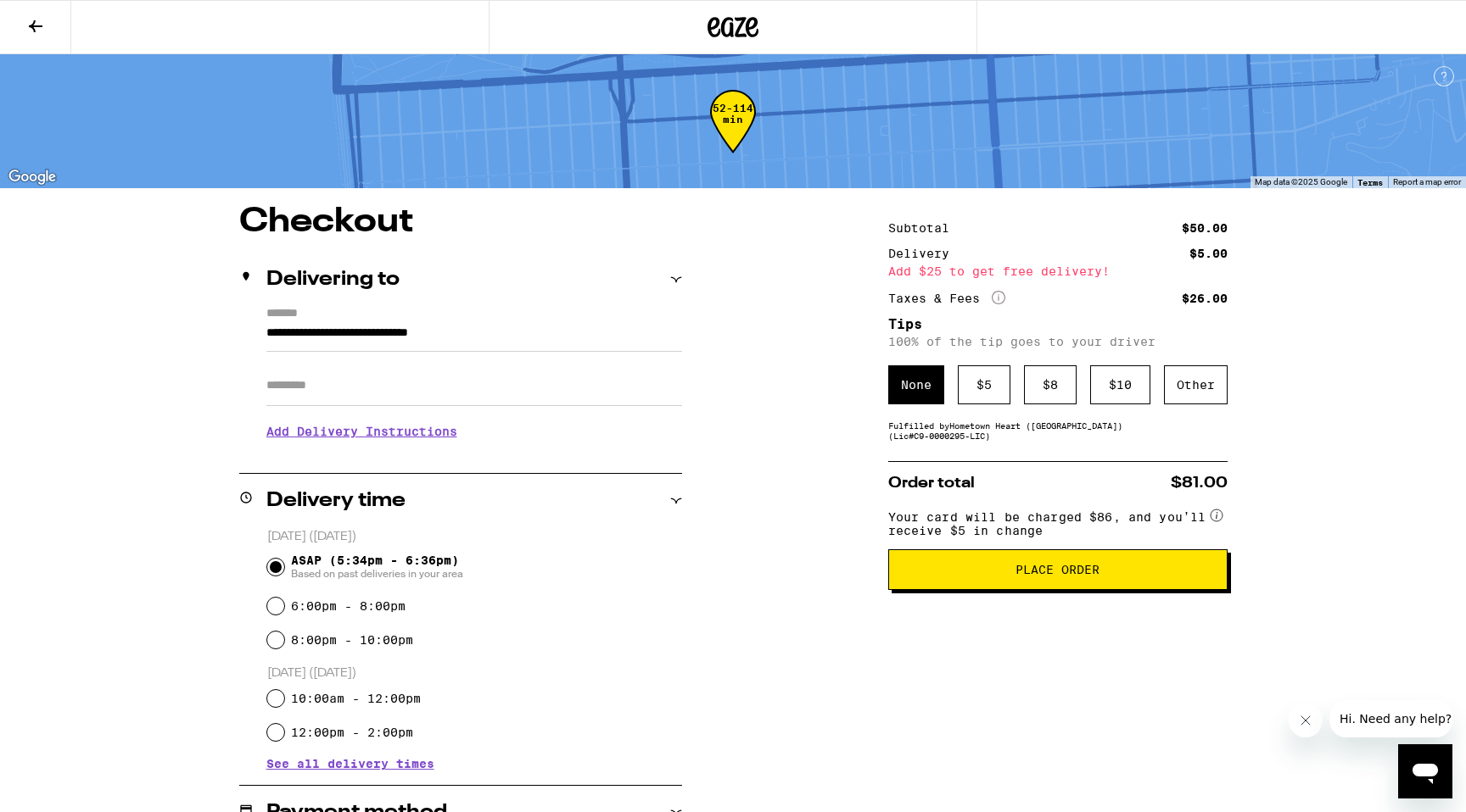
click at [950, 576] on span "Place Order" at bounding box center [1058, 570] width 310 height 12
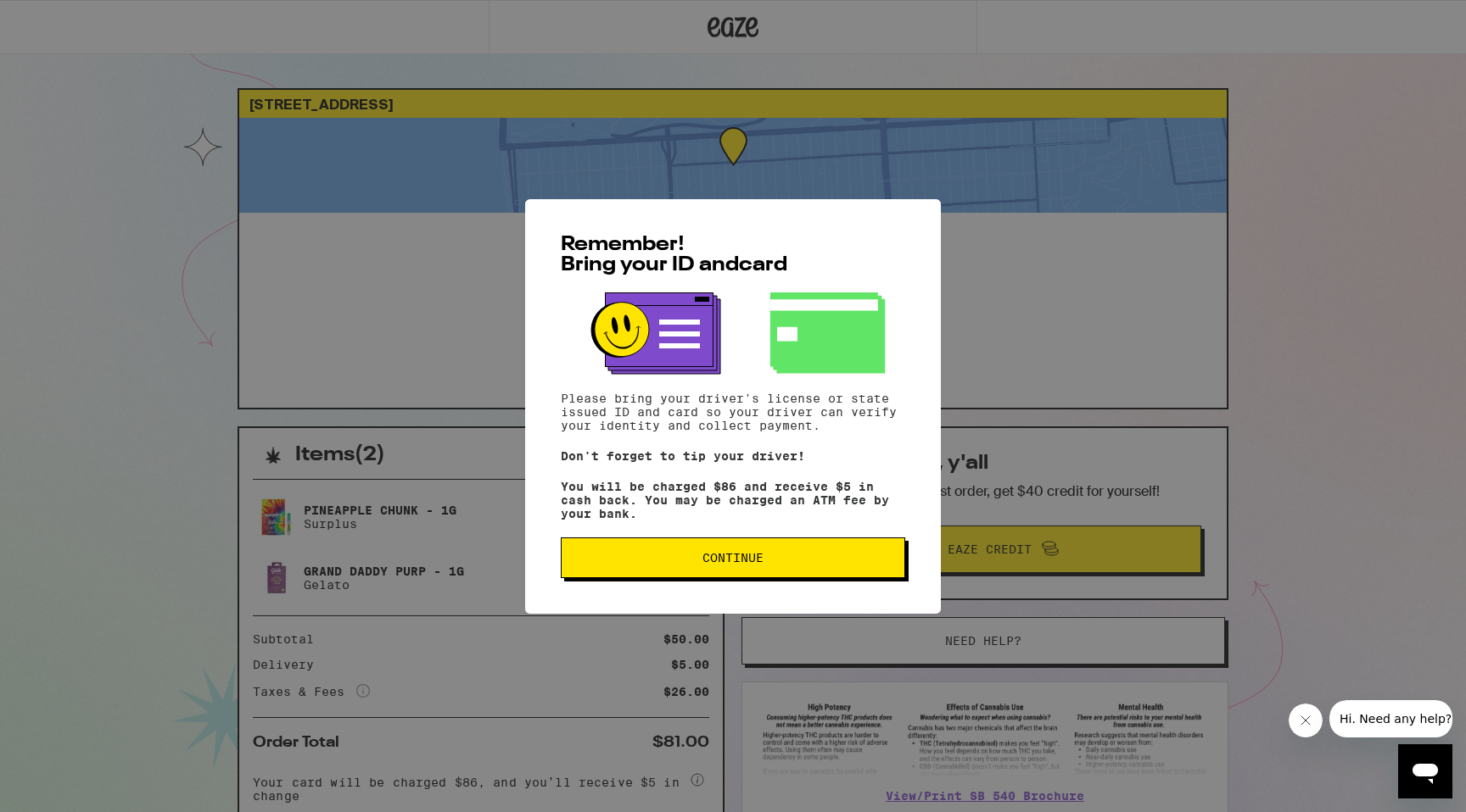
click at [754, 560] on span "Continue" at bounding box center [733, 557] width 62 height 12
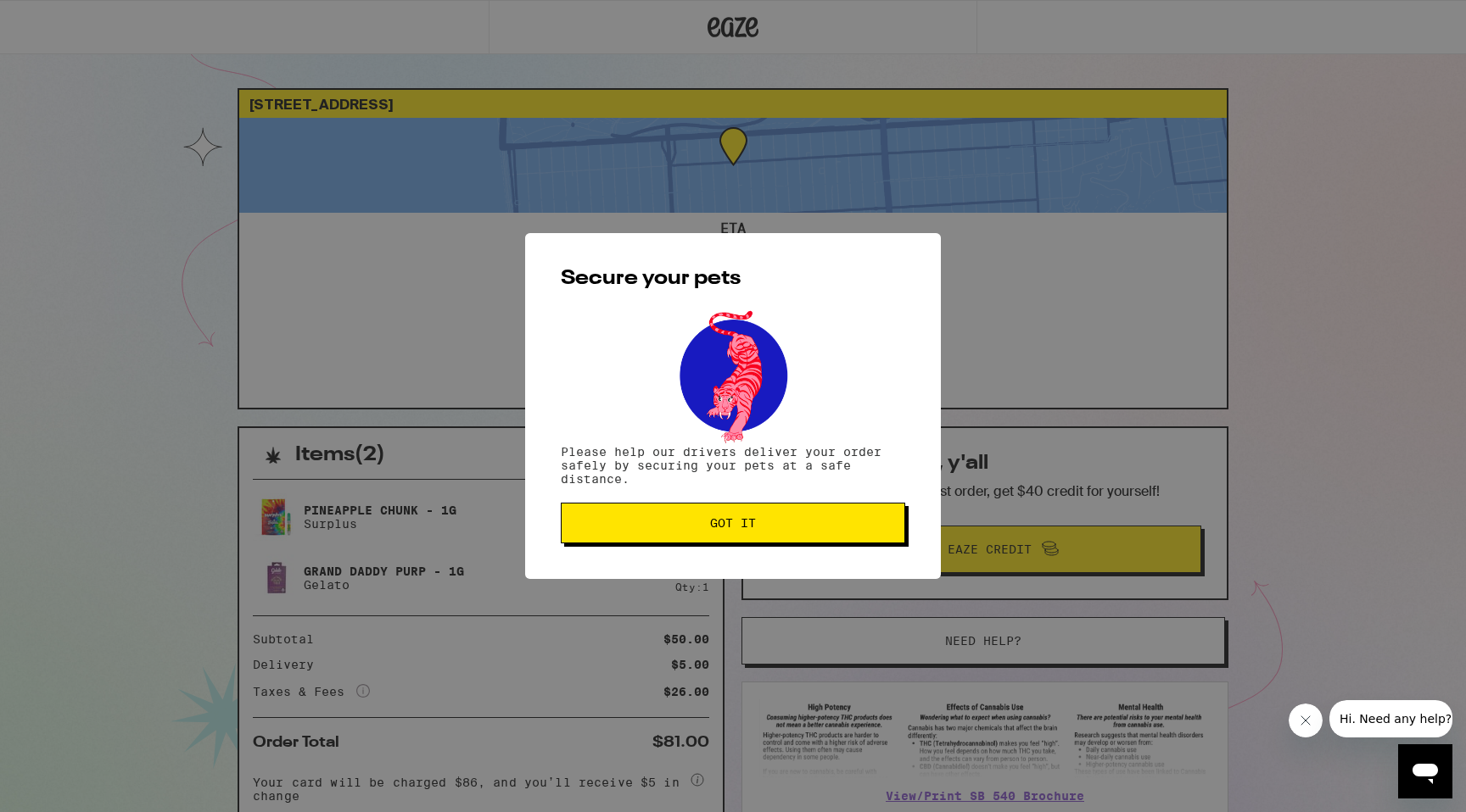
click at [761, 524] on span "Got it" at bounding box center [733, 522] width 316 height 12
